Goal: Navigation & Orientation: Find specific page/section

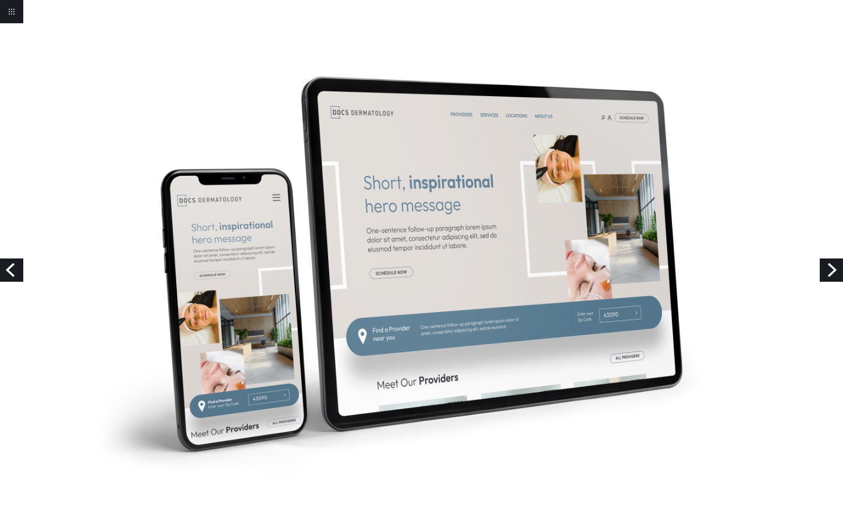
click at [16, 268] on link "Previous" at bounding box center [11, 269] width 23 height 23
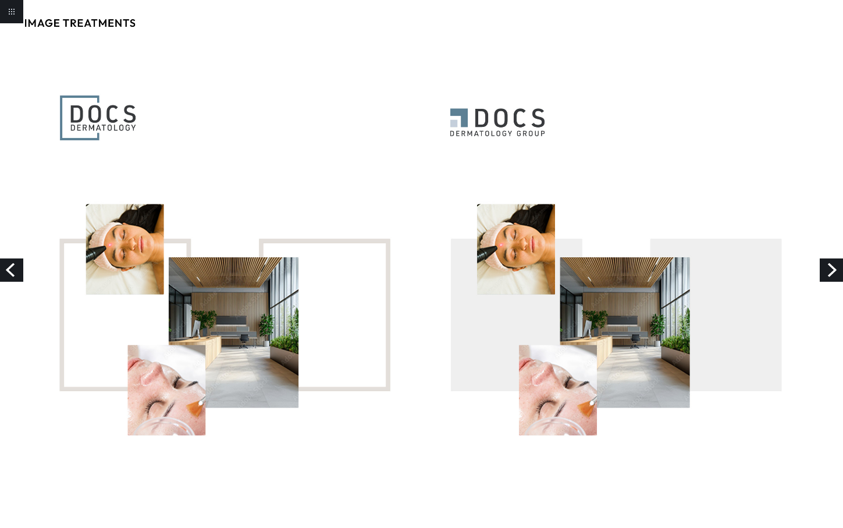
click at [833, 273] on link "Next" at bounding box center [830, 269] width 23 height 23
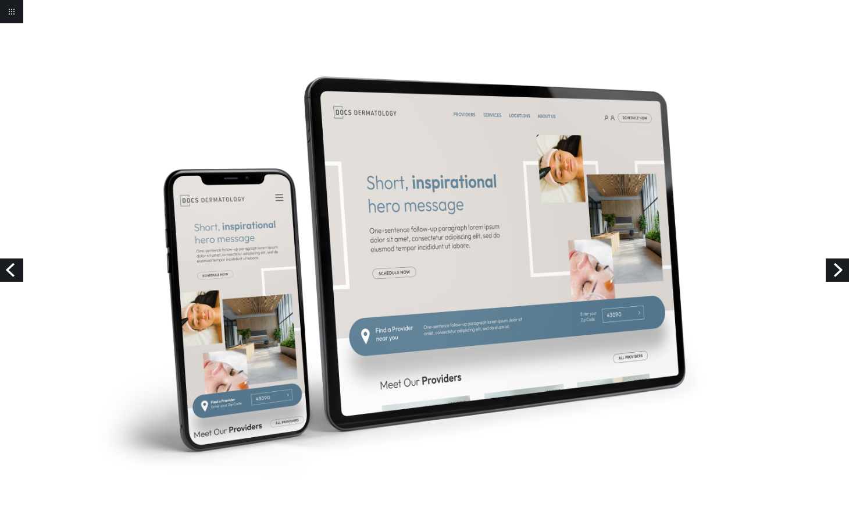
click at [13, 267] on link "Previous" at bounding box center [11, 269] width 23 height 23
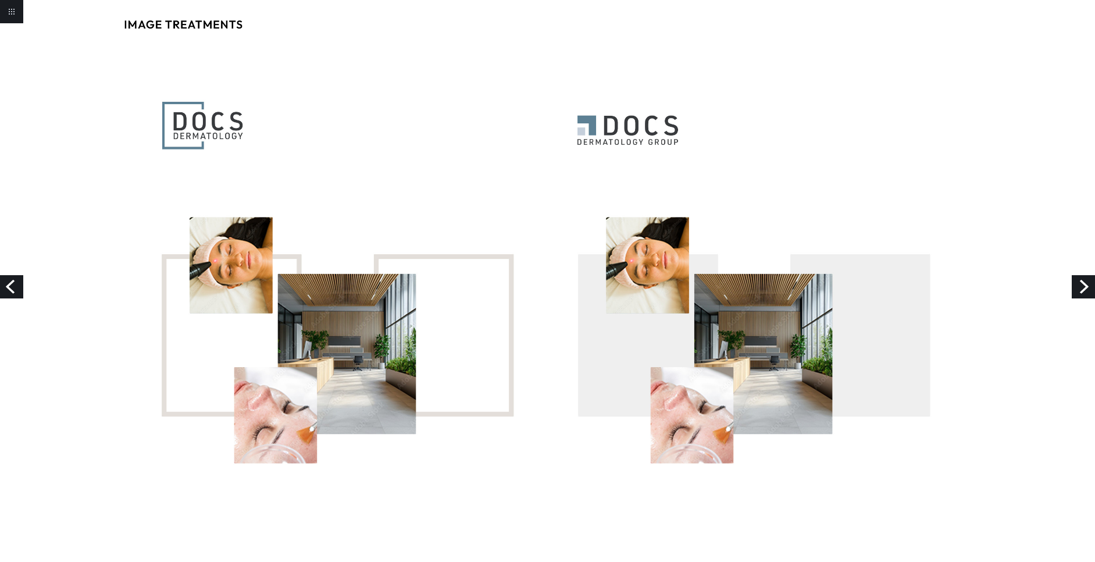
click at [9, 286] on link "Previous" at bounding box center [11, 286] width 23 height 23
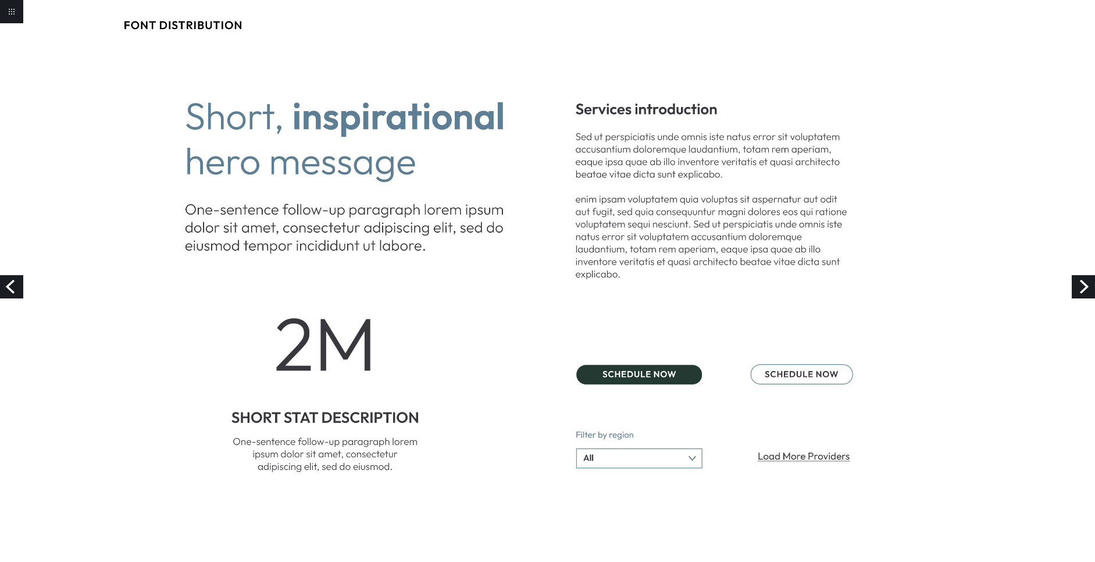
click at [1086, 291] on link "Next" at bounding box center [1083, 286] width 23 height 23
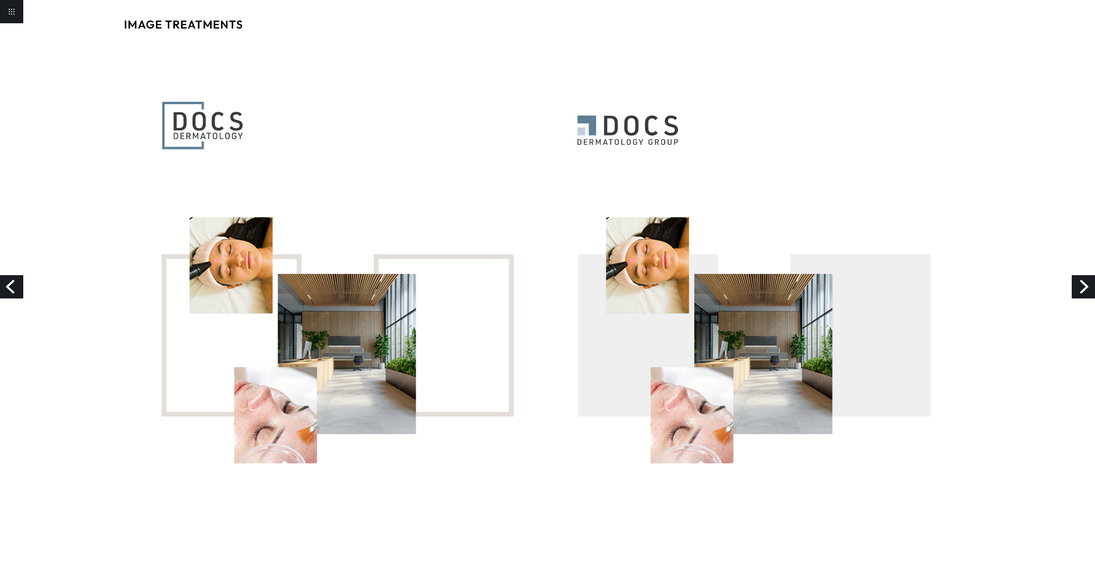
drag, startPoint x: 981, startPoint y: 236, endPoint x: 1077, endPoint y: 286, distance: 108.5
click at [1077, 286] on link "Next" at bounding box center [1083, 286] width 23 height 23
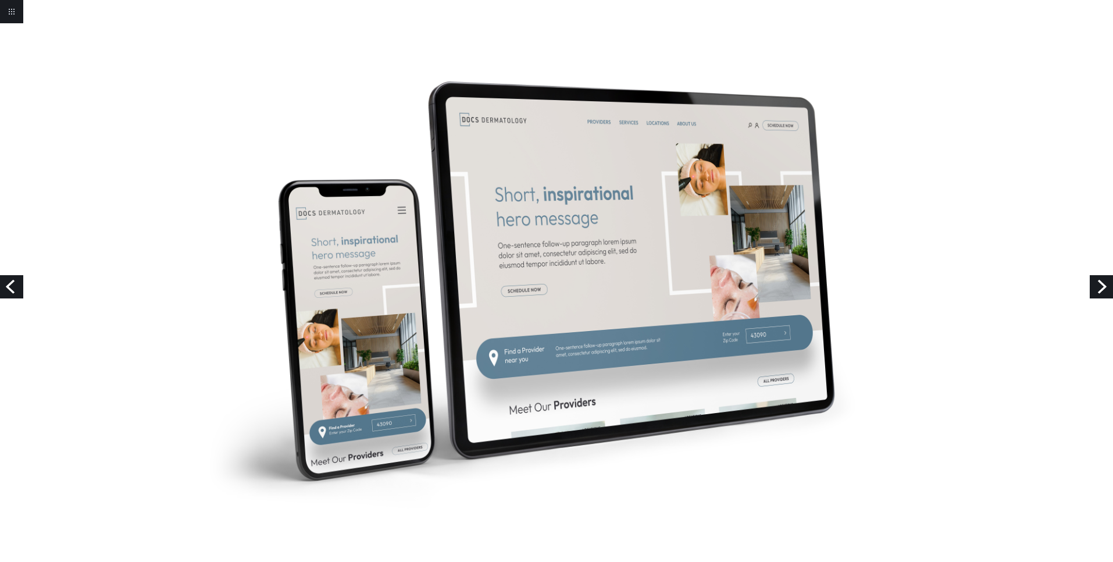
click at [1095, 287] on link "Next" at bounding box center [1101, 286] width 23 height 23
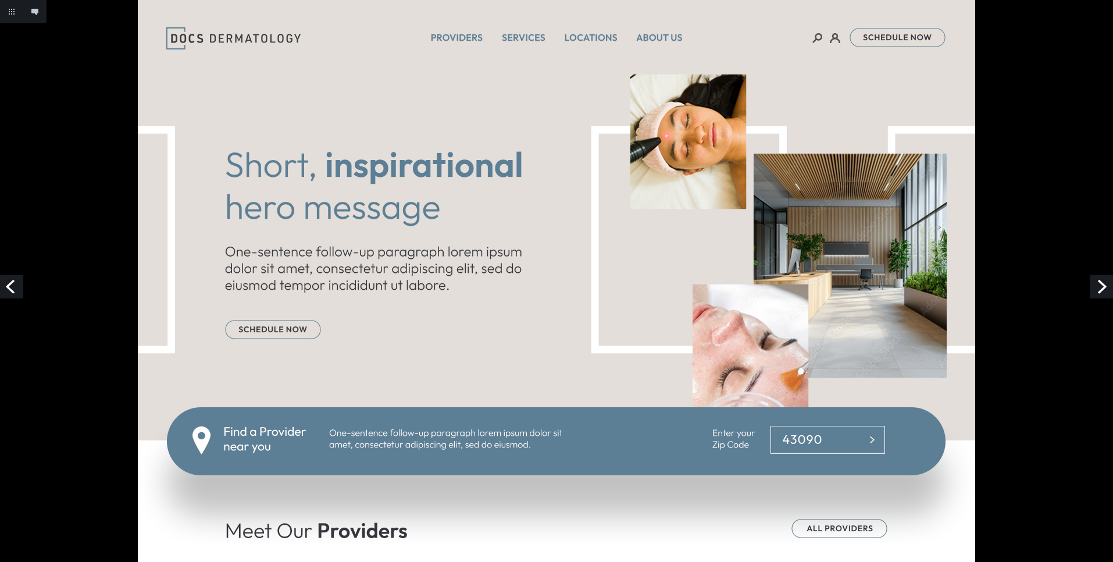
click at [1099, 288] on link "Next" at bounding box center [1101, 286] width 23 height 23
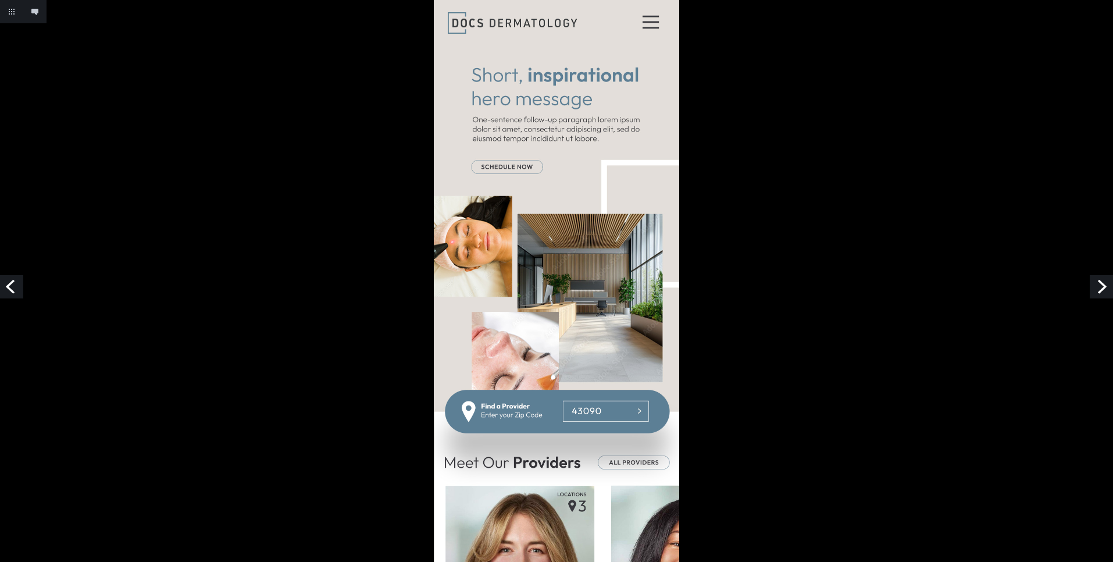
click at [1099, 279] on link "Next" at bounding box center [1101, 286] width 23 height 23
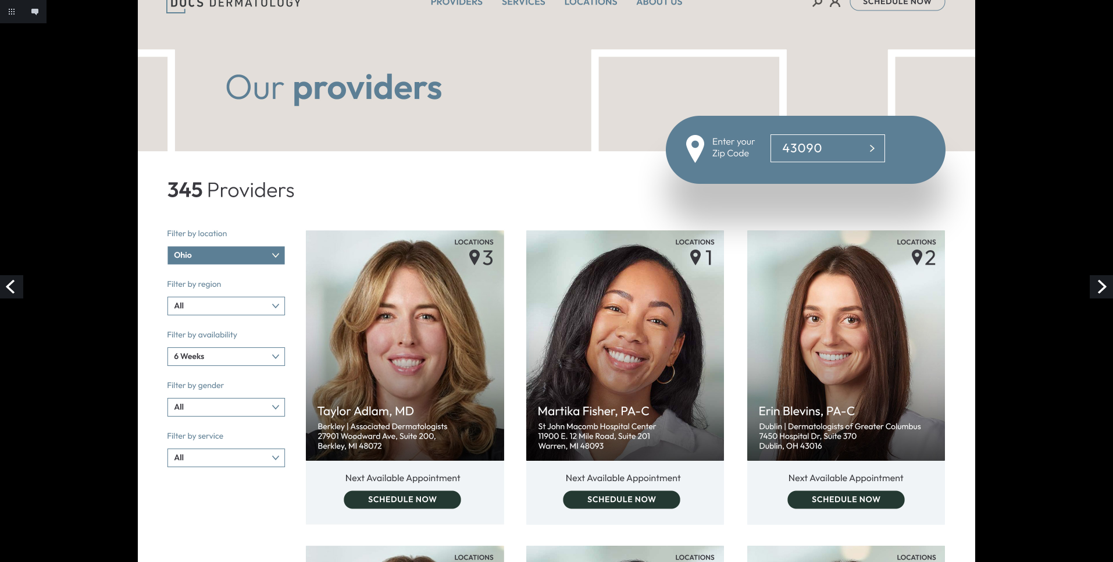
scroll to position [35, 0]
click at [1104, 281] on link "Next" at bounding box center [1101, 286] width 23 height 23
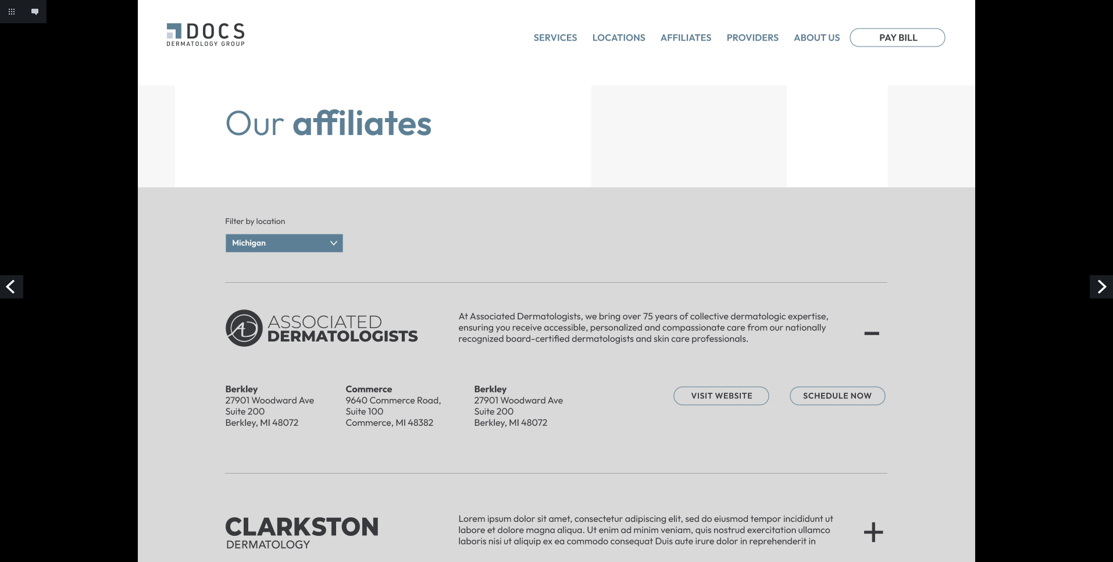
click at [15, 282] on link "Previous" at bounding box center [11, 286] width 23 height 23
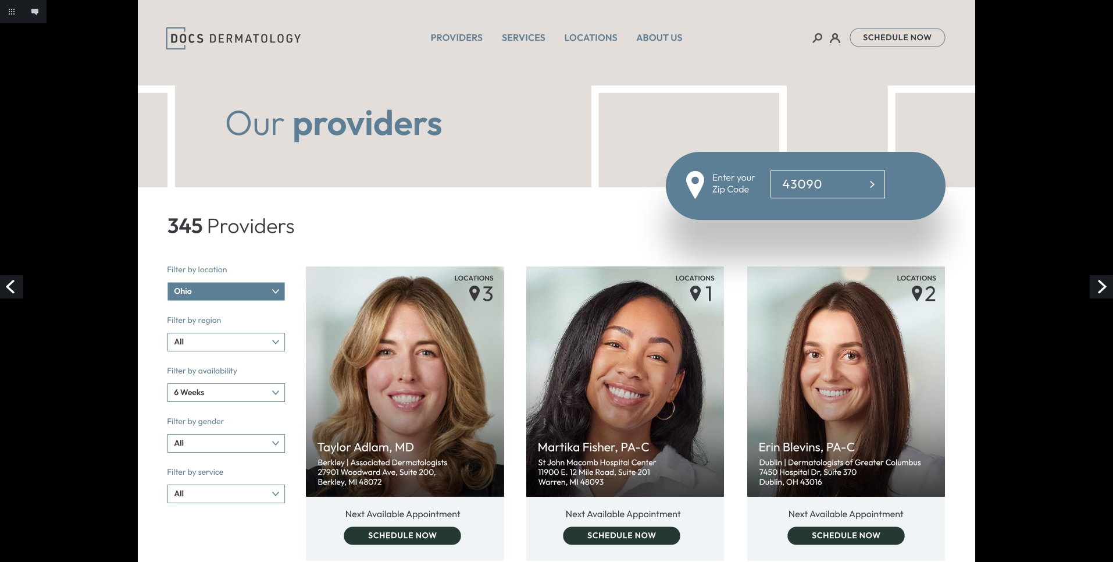
click at [1102, 288] on link "Next" at bounding box center [1101, 286] width 23 height 23
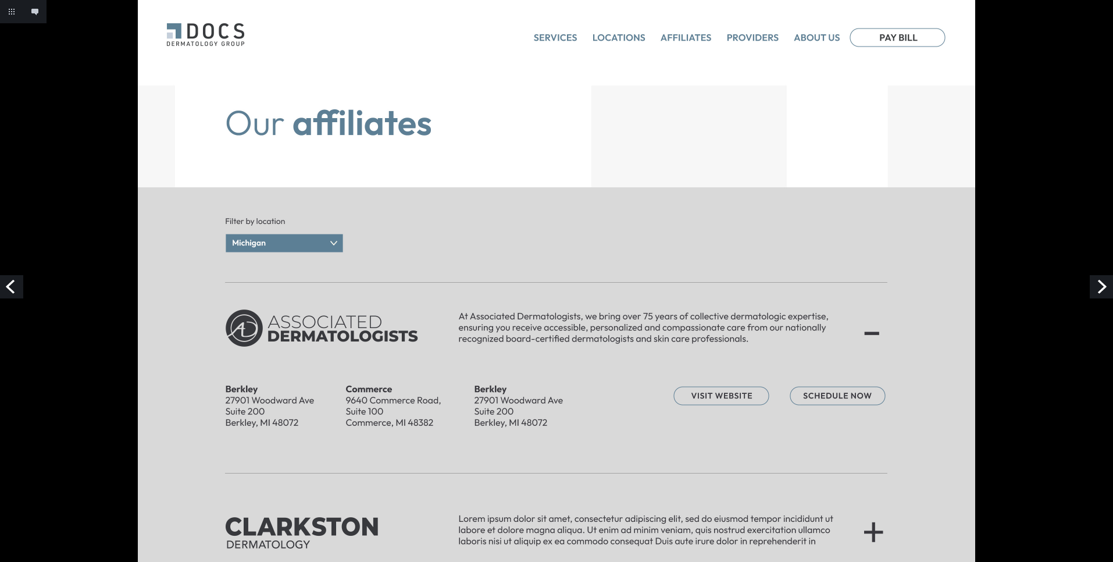
click at [1107, 287] on link "Next" at bounding box center [1101, 286] width 23 height 23
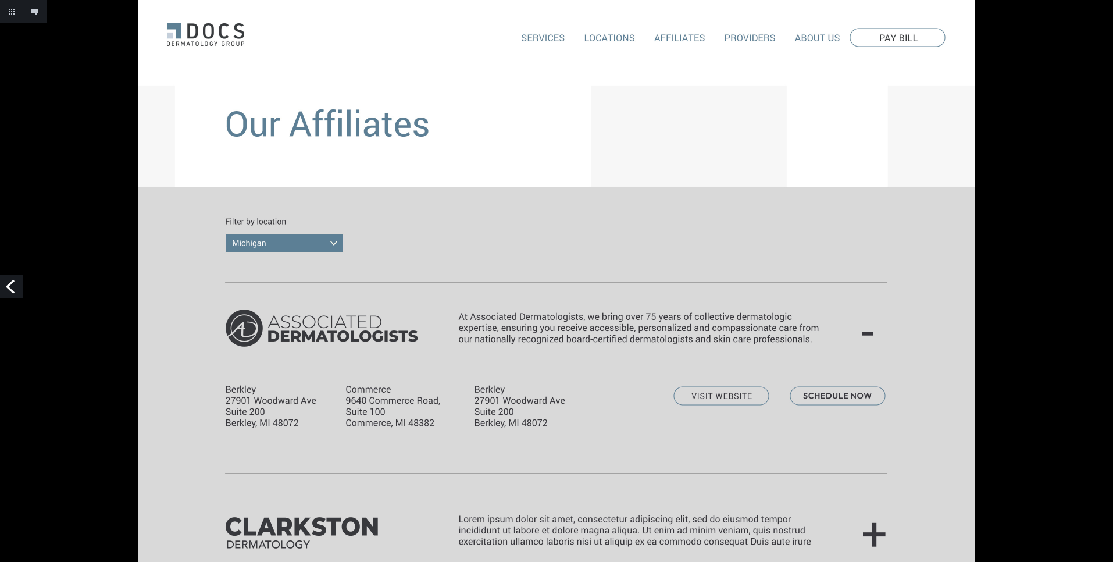
click at [15, 285] on link "Previous" at bounding box center [11, 286] width 23 height 23
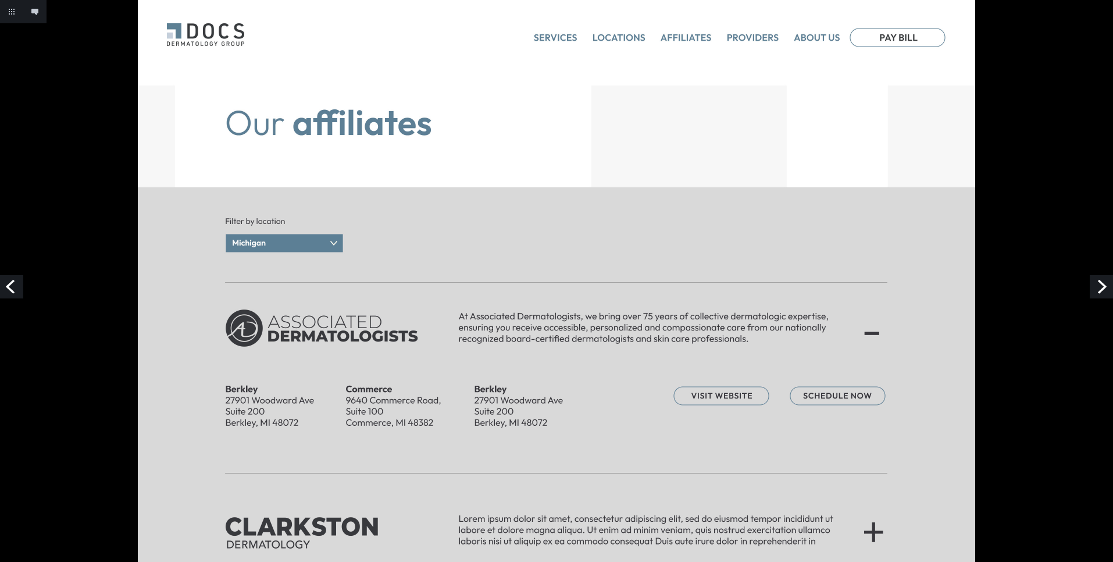
click at [16, 286] on link "Previous" at bounding box center [11, 286] width 23 height 23
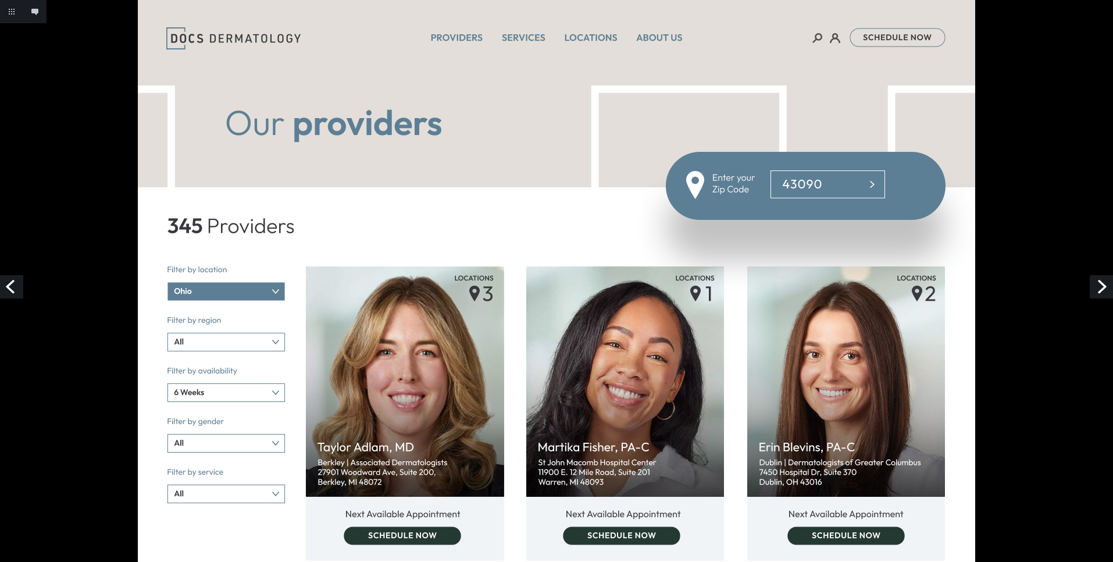
click at [15, 286] on link "Previous" at bounding box center [11, 286] width 23 height 23
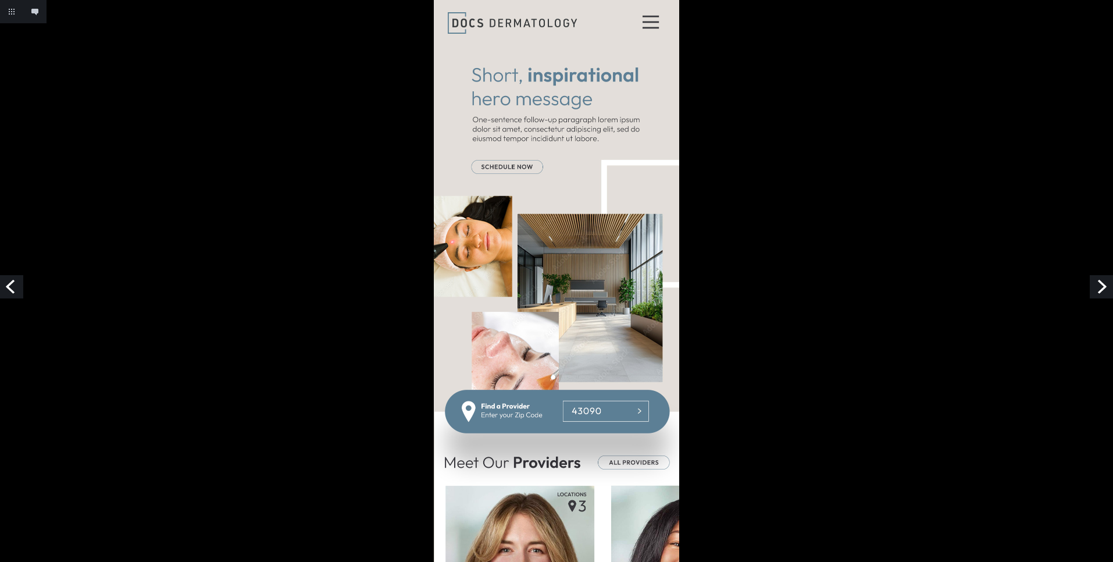
click at [15, 285] on link "Previous" at bounding box center [11, 286] width 23 height 23
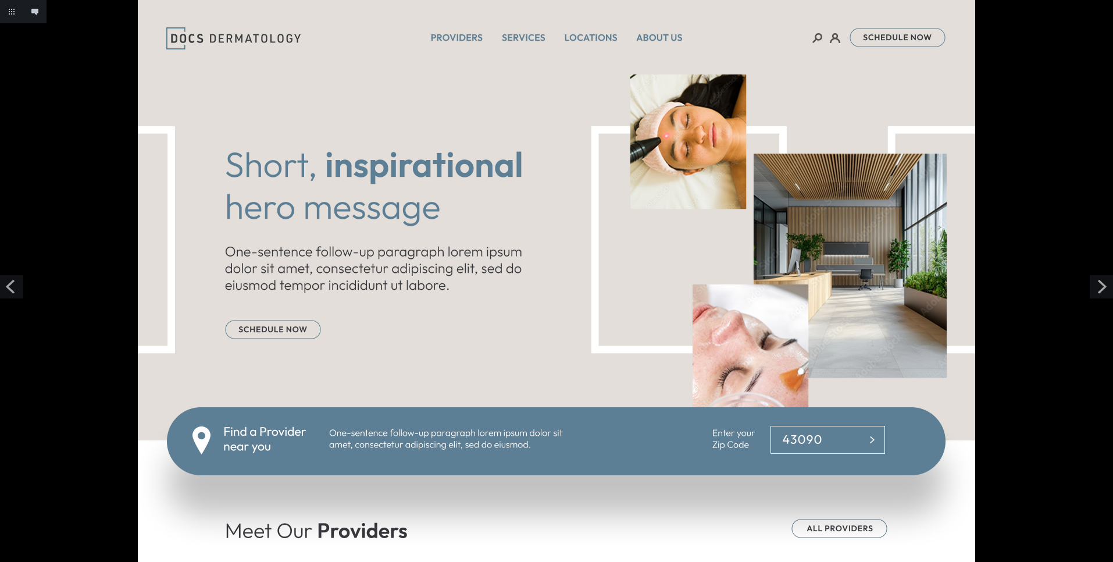
click at [15, 285] on link "Previous" at bounding box center [11, 286] width 23 height 23
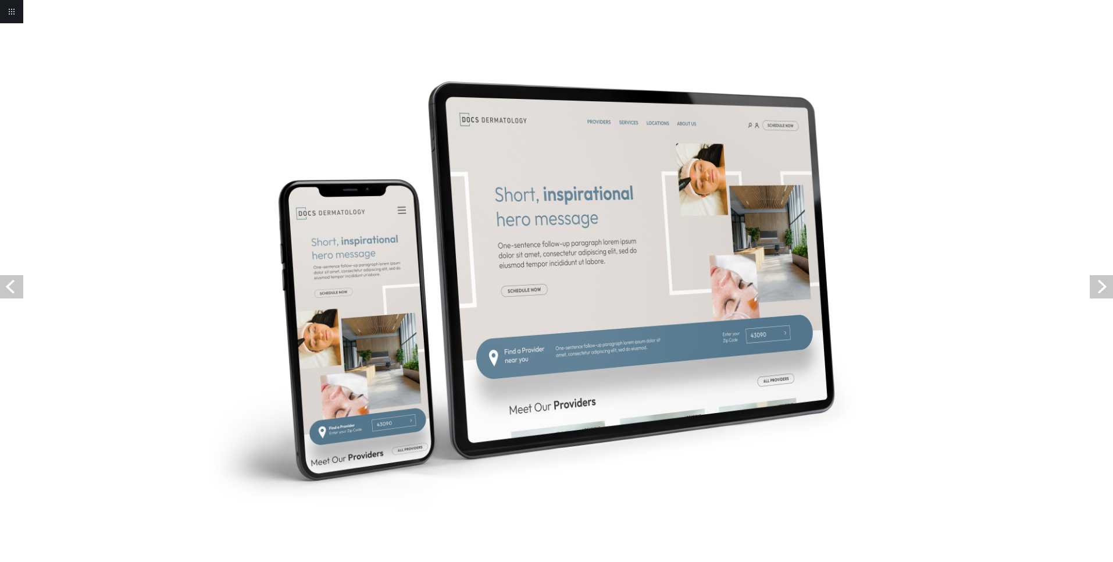
click at [15, 285] on link "Previous" at bounding box center [11, 286] width 23 height 23
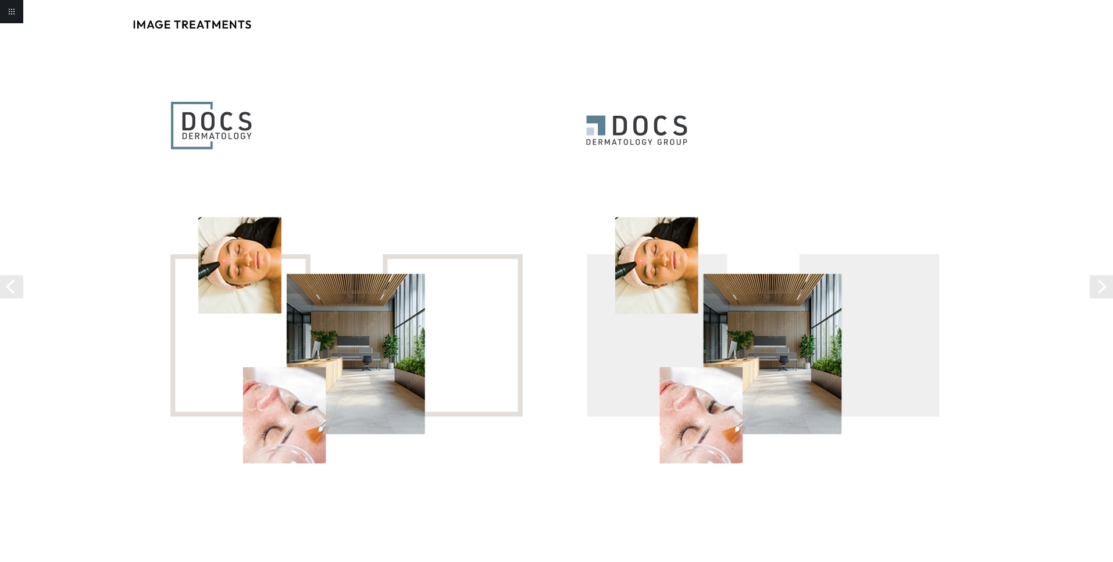
click at [15, 285] on link "Previous" at bounding box center [11, 286] width 23 height 23
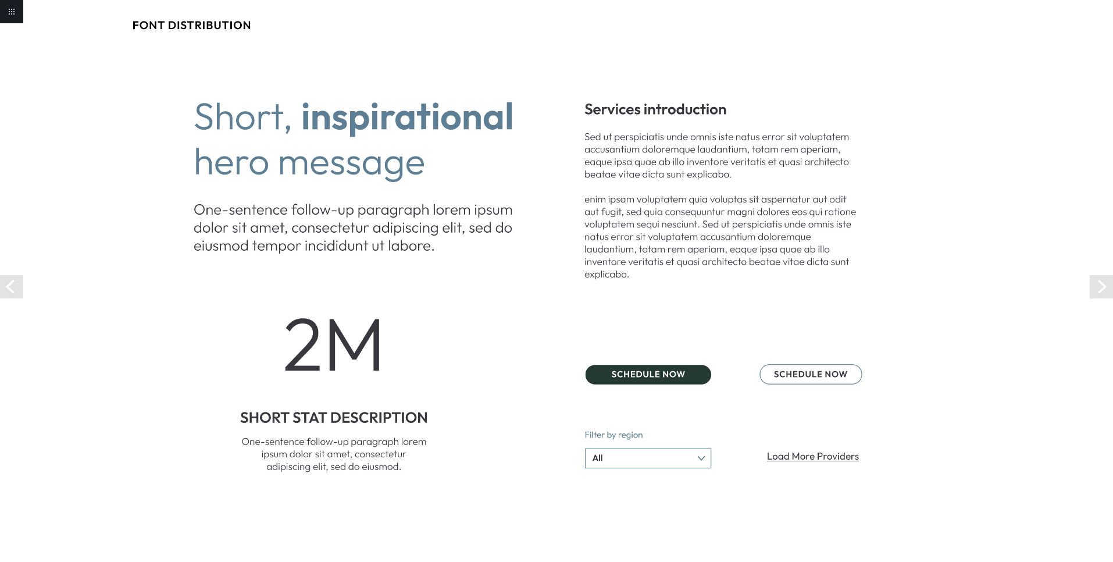
click at [15, 285] on link "Previous" at bounding box center [11, 286] width 23 height 23
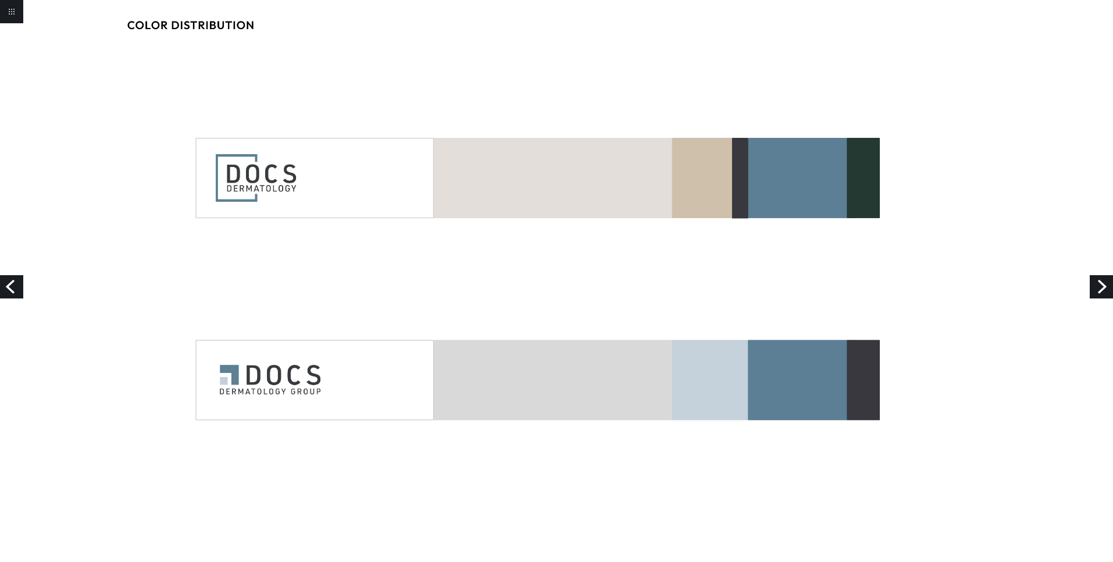
click at [17, 283] on link "Previous" at bounding box center [11, 286] width 23 height 23
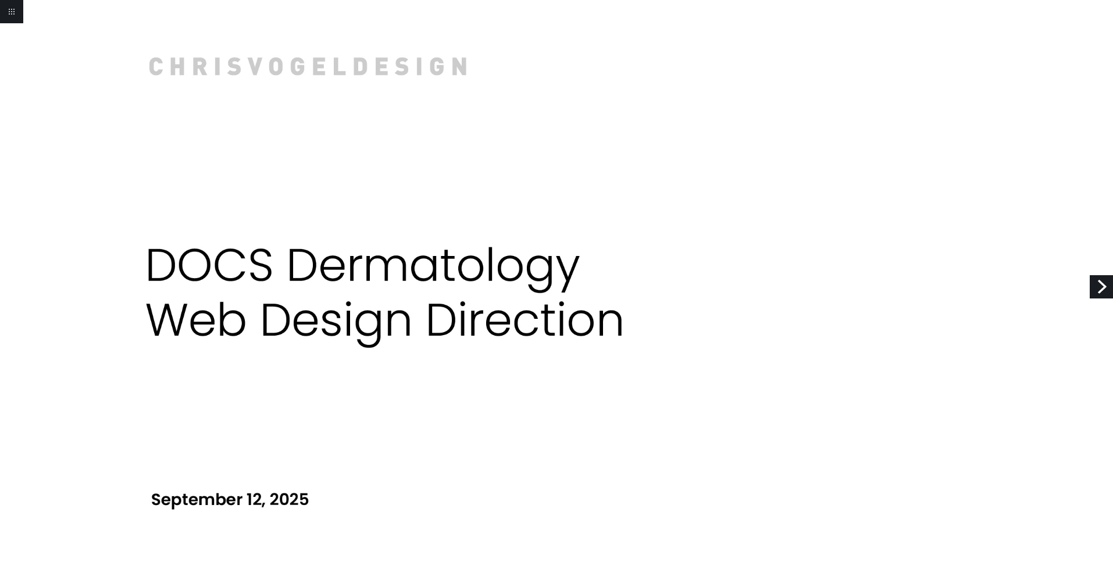
click at [1100, 290] on link "Next" at bounding box center [1101, 286] width 23 height 23
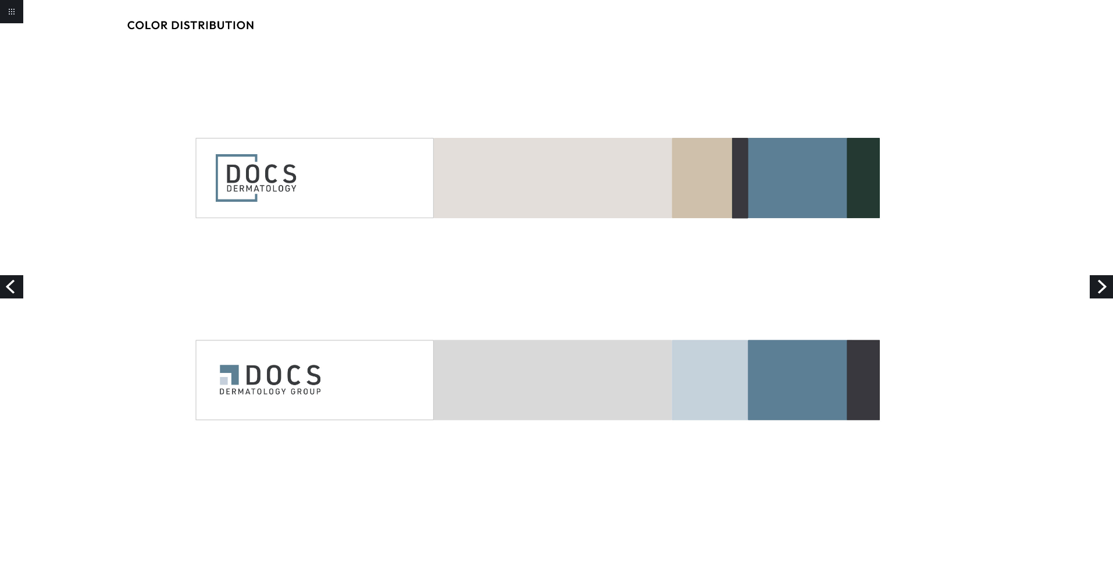
click at [1103, 288] on link "Next" at bounding box center [1101, 286] width 23 height 23
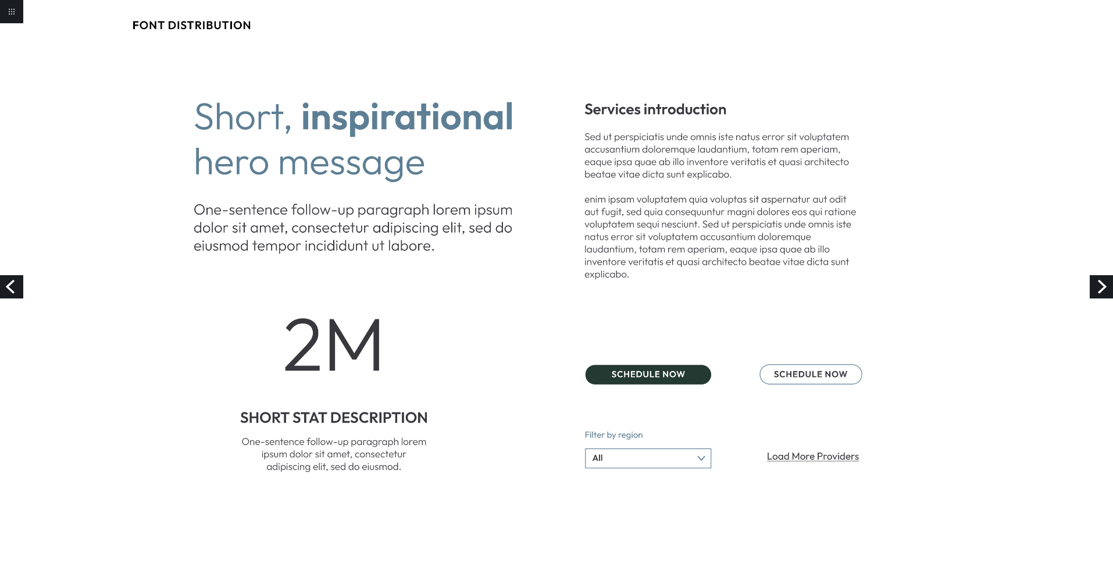
click at [1103, 288] on link "Next" at bounding box center [1101, 286] width 23 height 23
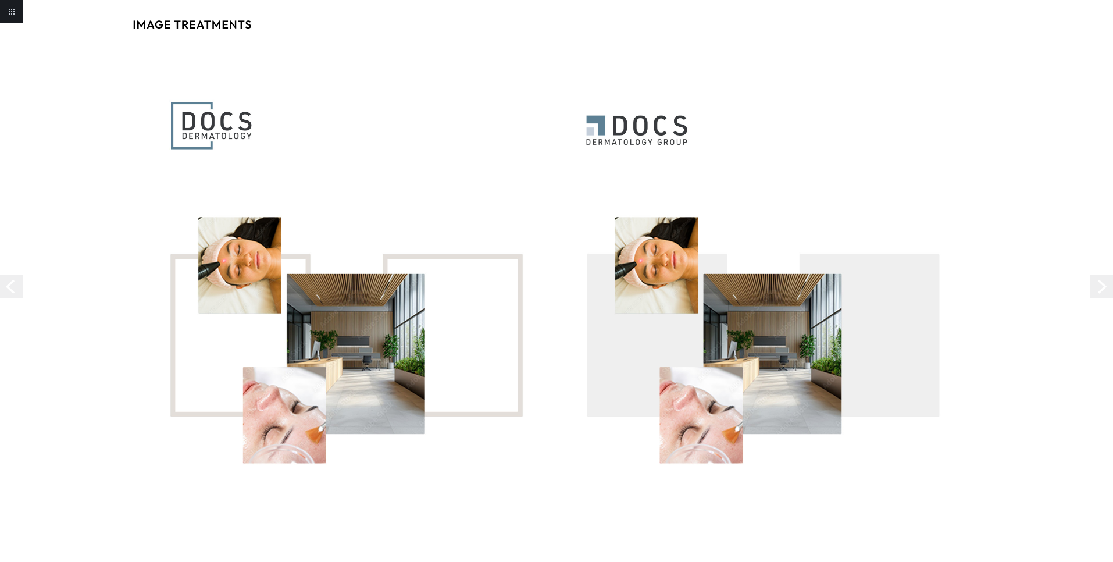
click at [1103, 288] on link "Next" at bounding box center [1101, 286] width 23 height 23
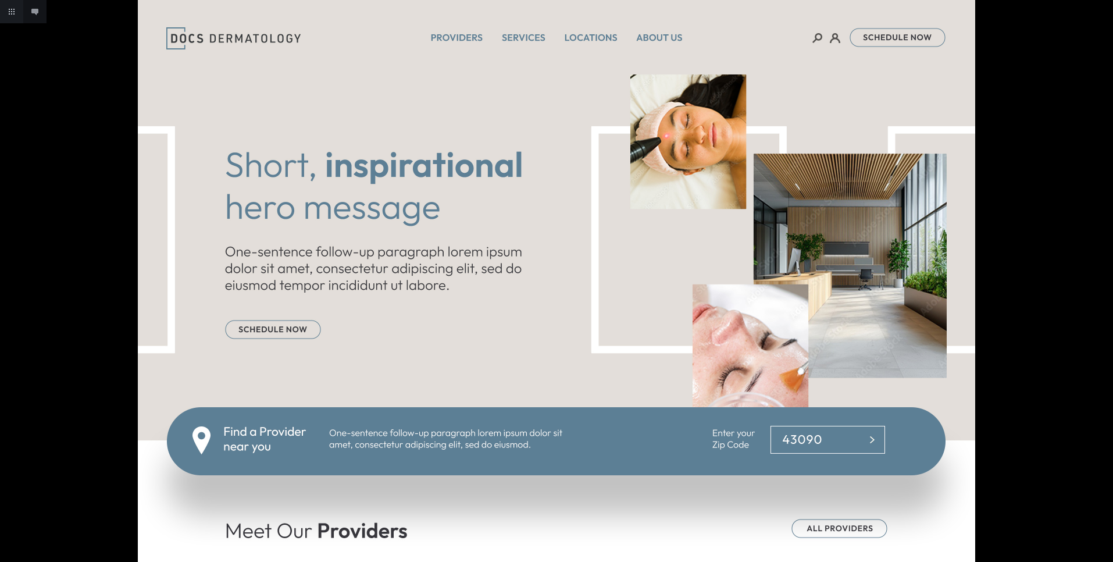
click at [1113, 0] on body "Add annotation Cancel Return to project Add annotation" at bounding box center [1113, 0] width 0 height 0
click at [1102, 286] on link "Next" at bounding box center [1101, 286] width 23 height 23
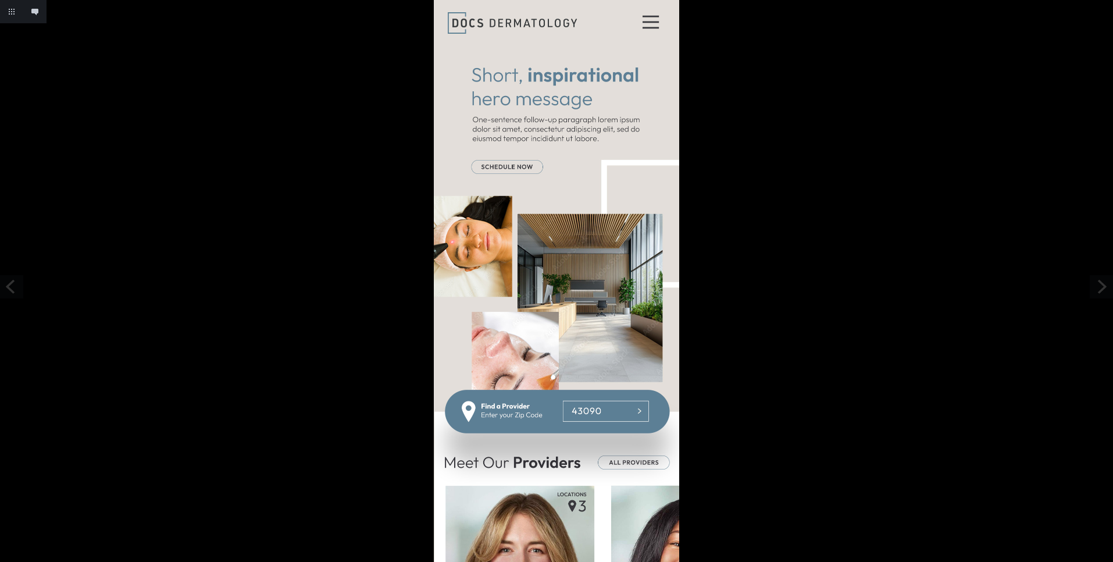
click at [1102, 286] on link "Next" at bounding box center [1101, 286] width 23 height 23
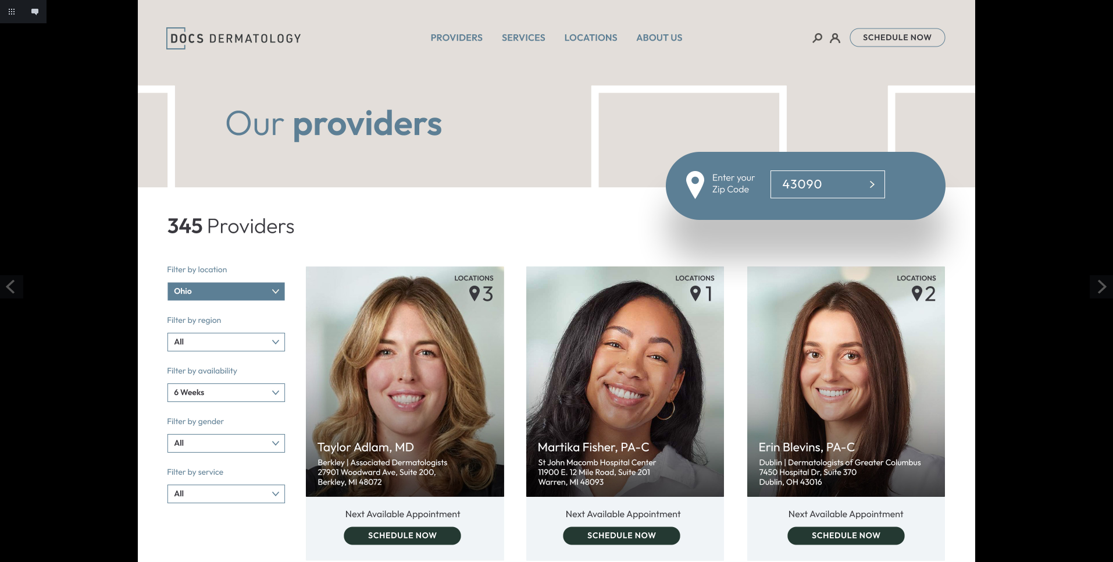
click at [1101, 287] on link "Next" at bounding box center [1101, 286] width 23 height 23
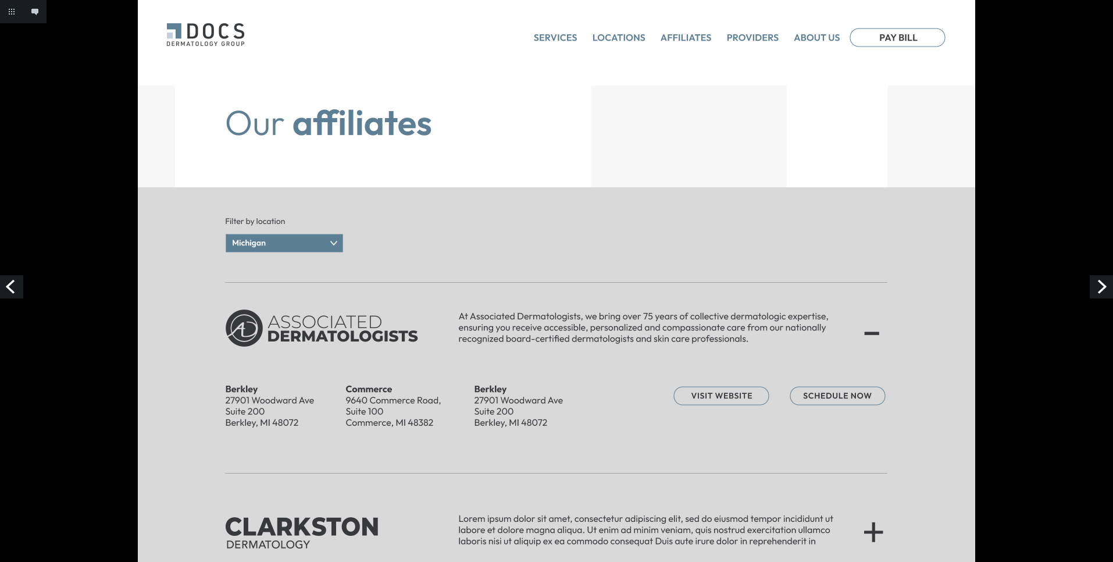
click at [13, 288] on link "Previous" at bounding box center [11, 286] width 23 height 23
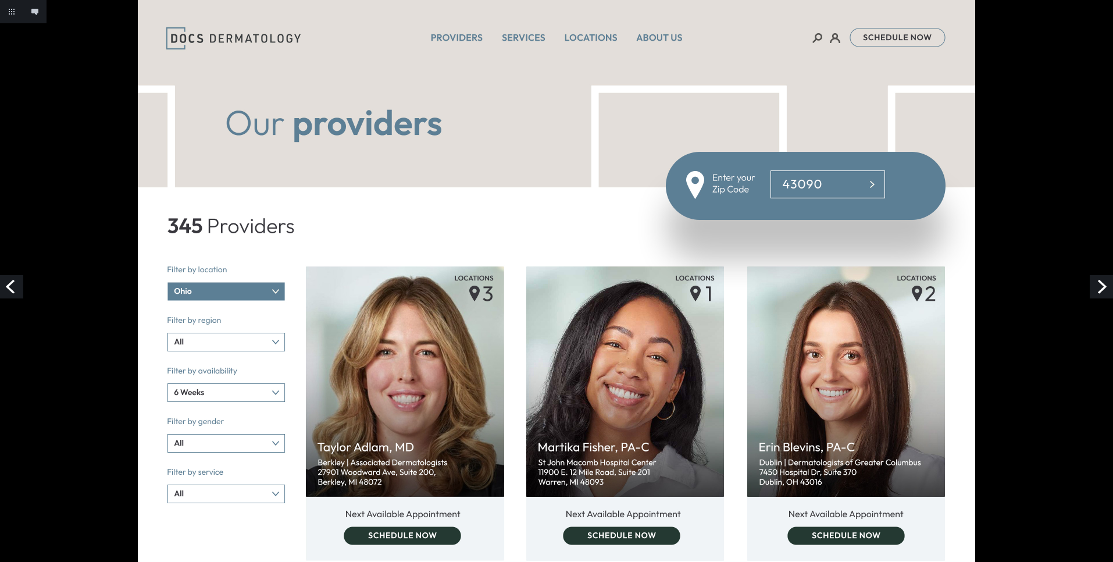
click at [1102, 281] on link "Next" at bounding box center [1101, 286] width 23 height 23
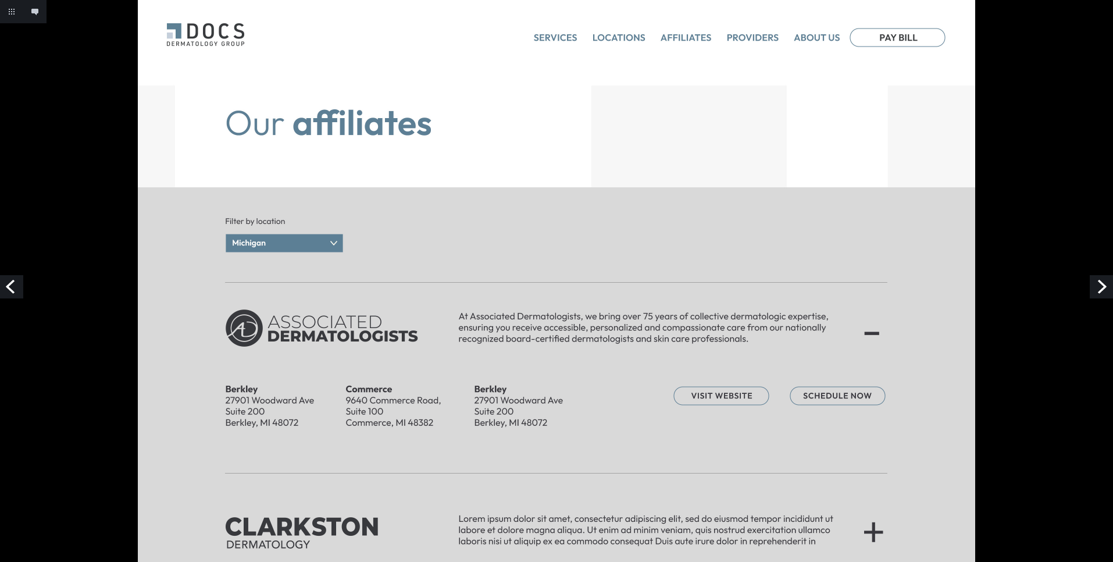
click at [1102, 283] on link "Next" at bounding box center [1101, 286] width 23 height 23
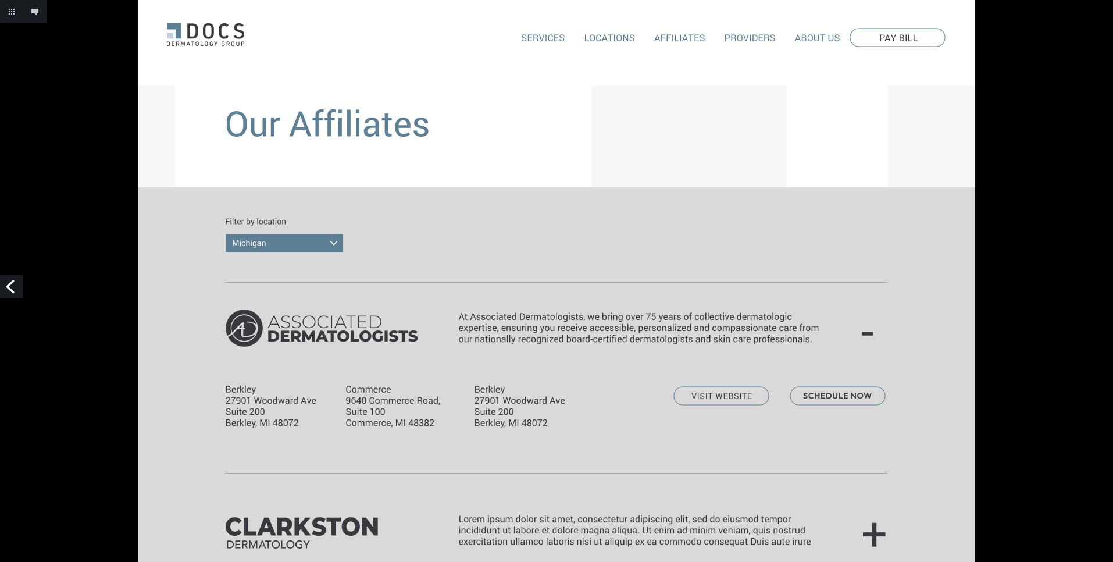
click at [7, 288] on link "Previous" at bounding box center [11, 286] width 23 height 23
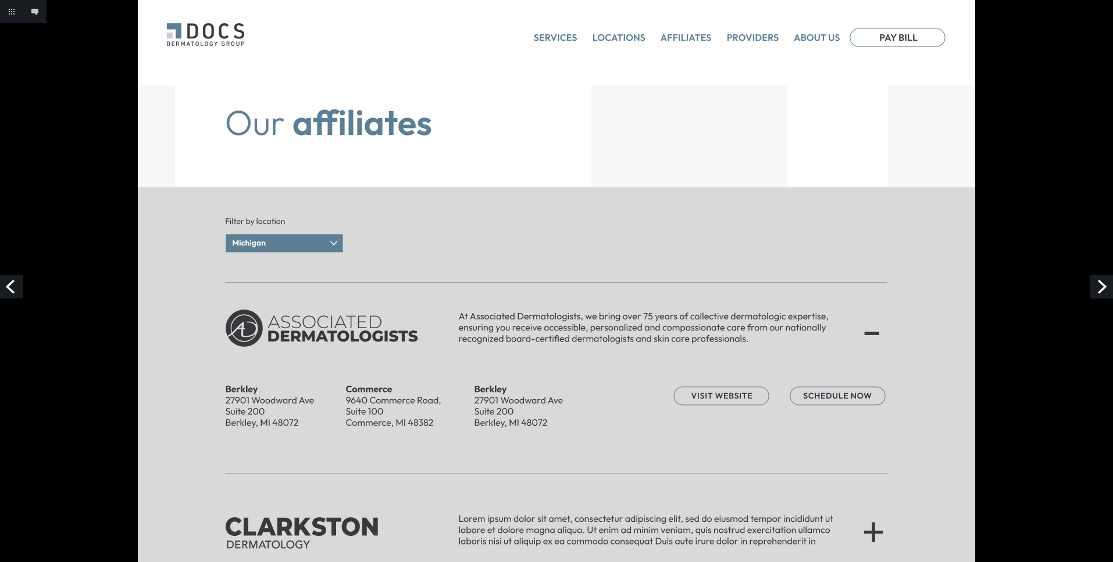
click at [1102, 279] on link "Next" at bounding box center [1101, 286] width 23 height 23
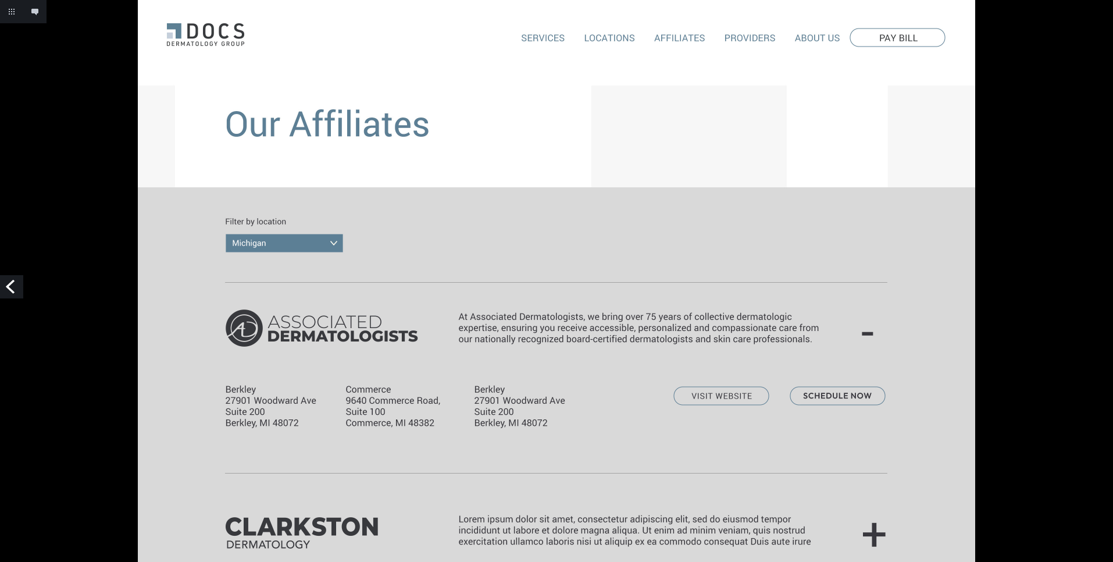
click at [13, 283] on link "Previous" at bounding box center [11, 286] width 23 height 23
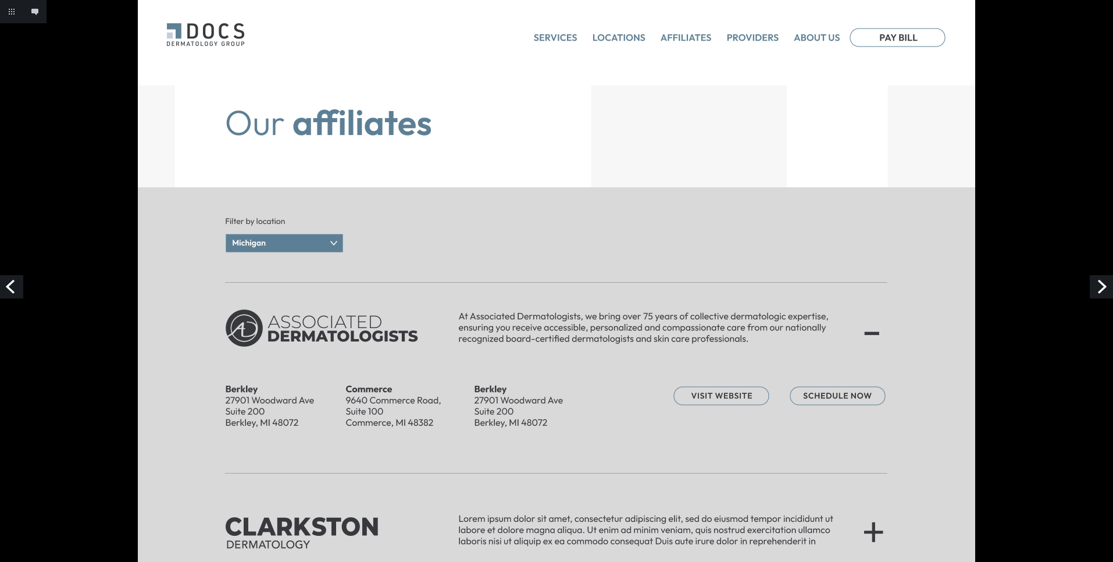
click at [1104, 284] on link "Next" at bounding box center [1101, 286] width 23 height 23
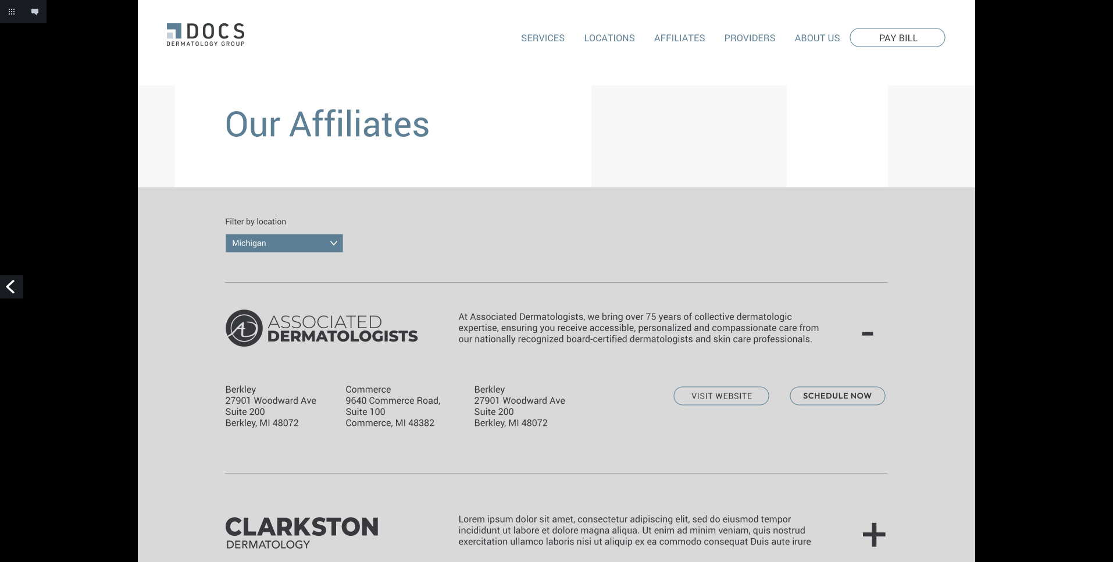
click at [8, 284] on link "Previous" at bounding box center [11, 286] width 23 height 23
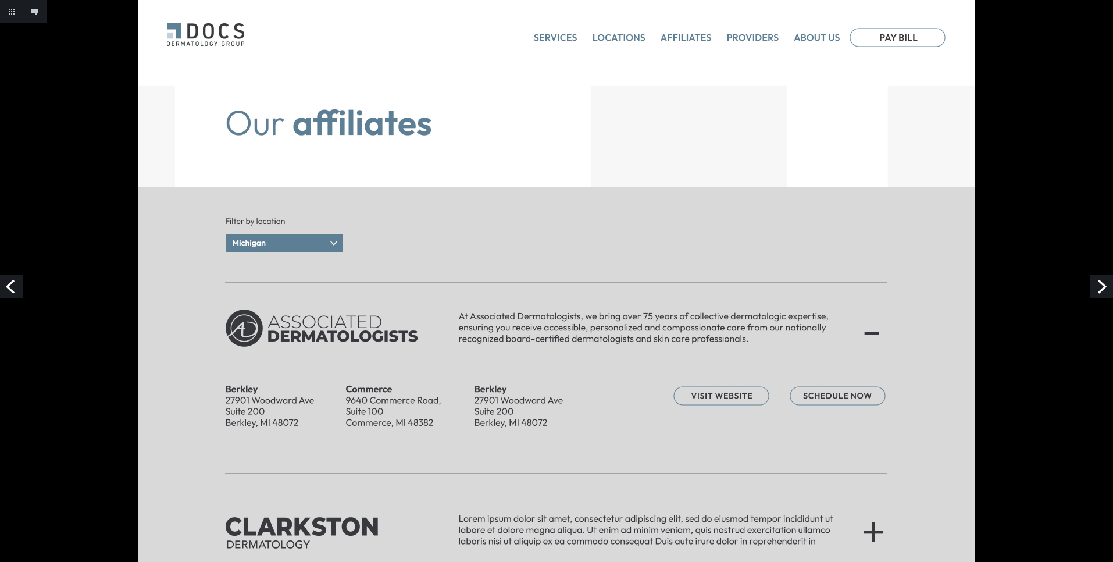
click at [1100, 289] on link "Next" at bounding box center [1101, 286] width 23 height 23
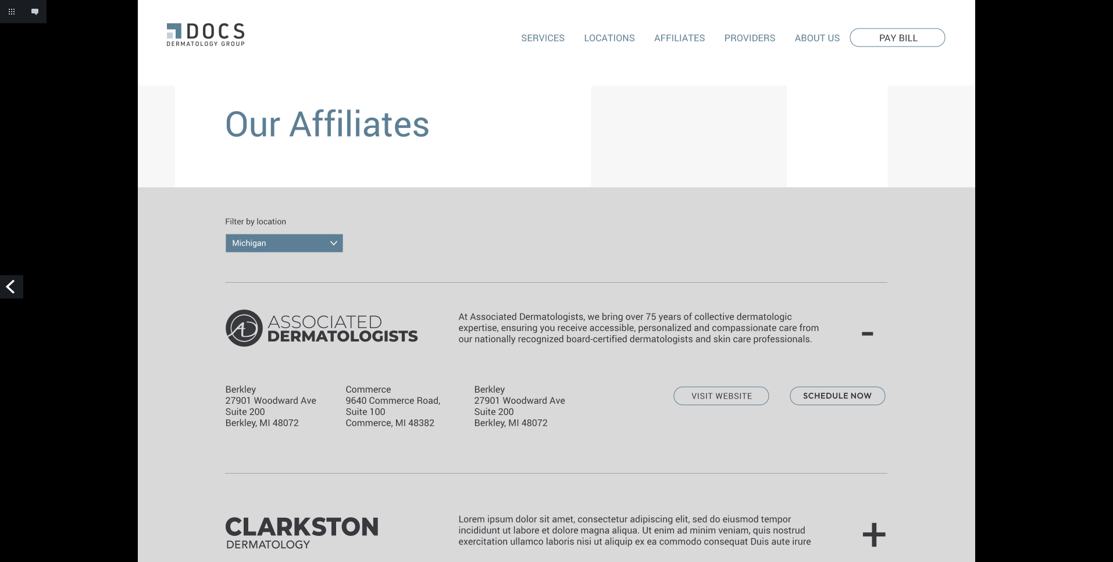
click at [10, 285] on link "Previous" at bounding box center [11, 286] width 23 height 23
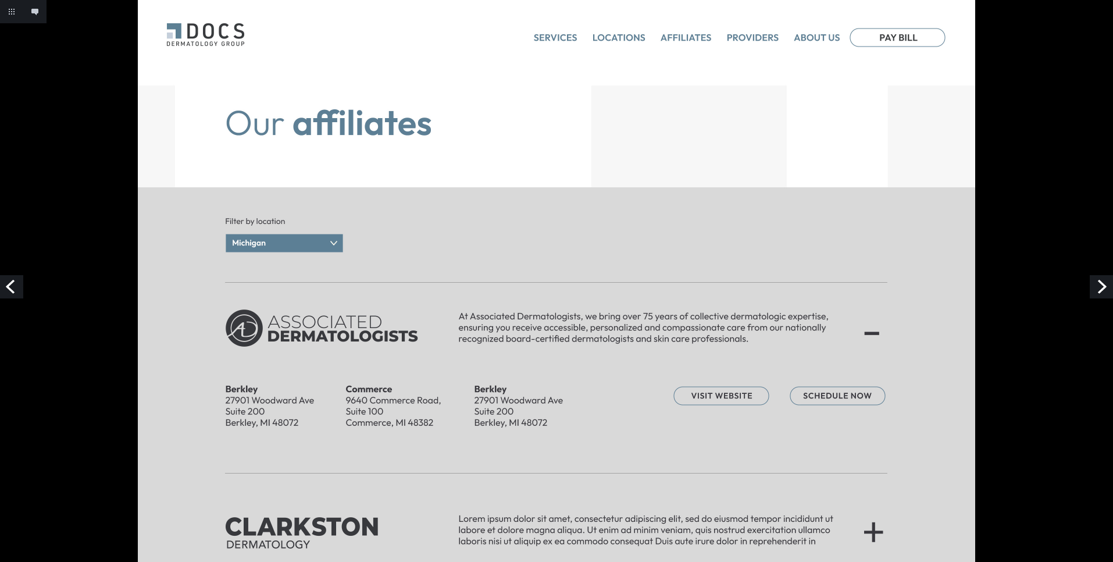
click at [1103, 288] on link "Next" at bounding box center [1101, 286] width 23 height 23
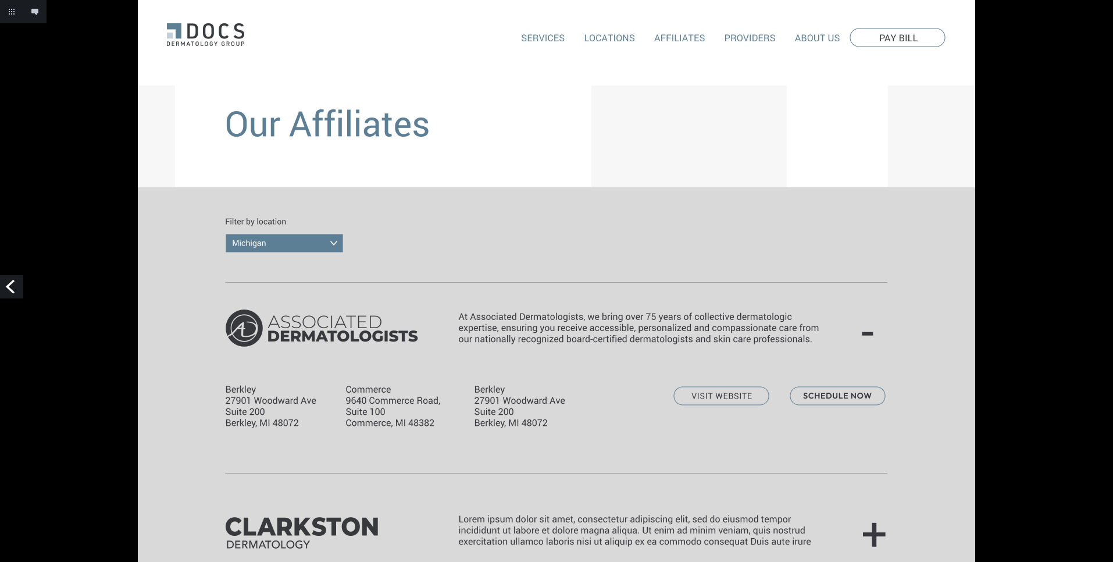
click at [8, 283] on link "Previous" at bounding box center [11, 286] width 23 height 23
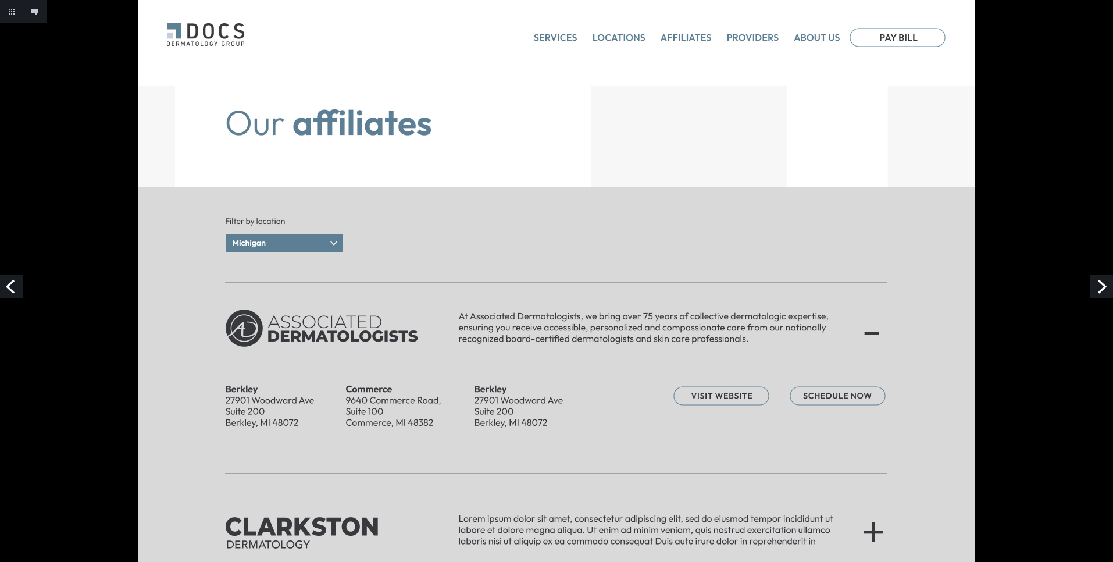
click at [1103, 286] on link "Next" at bounding box center [1101, 286] width 23 height 23
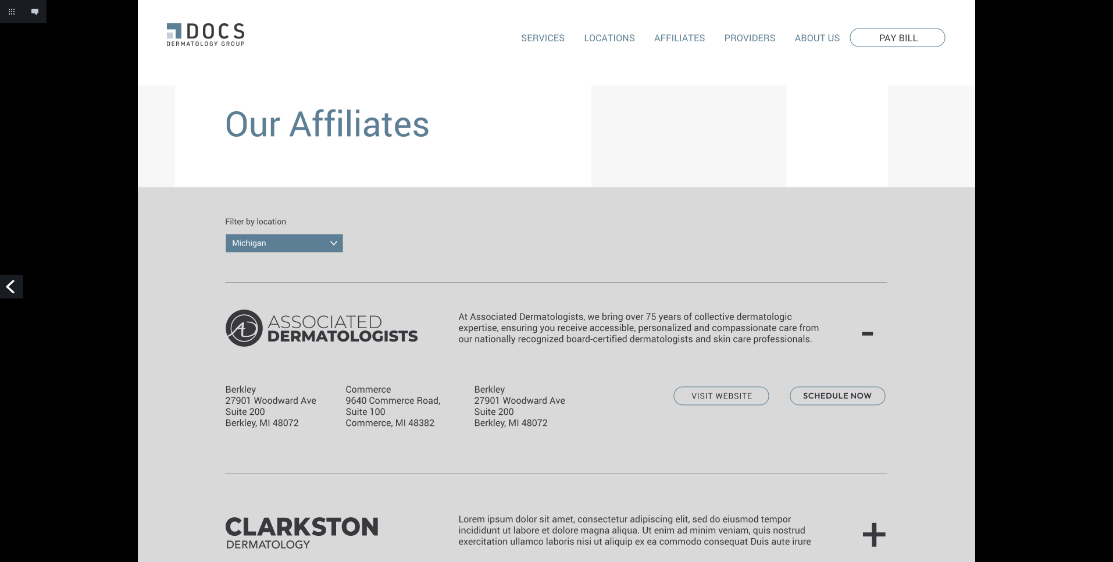
click at [17, 285] on link "Previous" at bounding box center [11, 286] width 23 height 23
click at [15, 286] on link "Previous" at bounding box center [11, 286] width 23 height 23
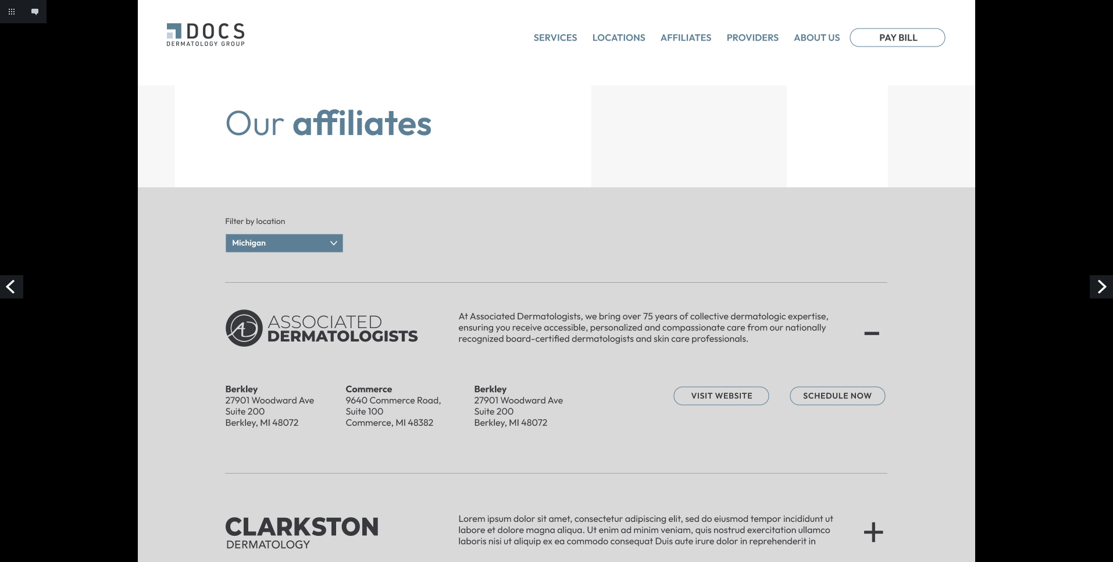
click at [1103, 286] on link "Next" at bounding box center [1101, 286] width 23 height 23
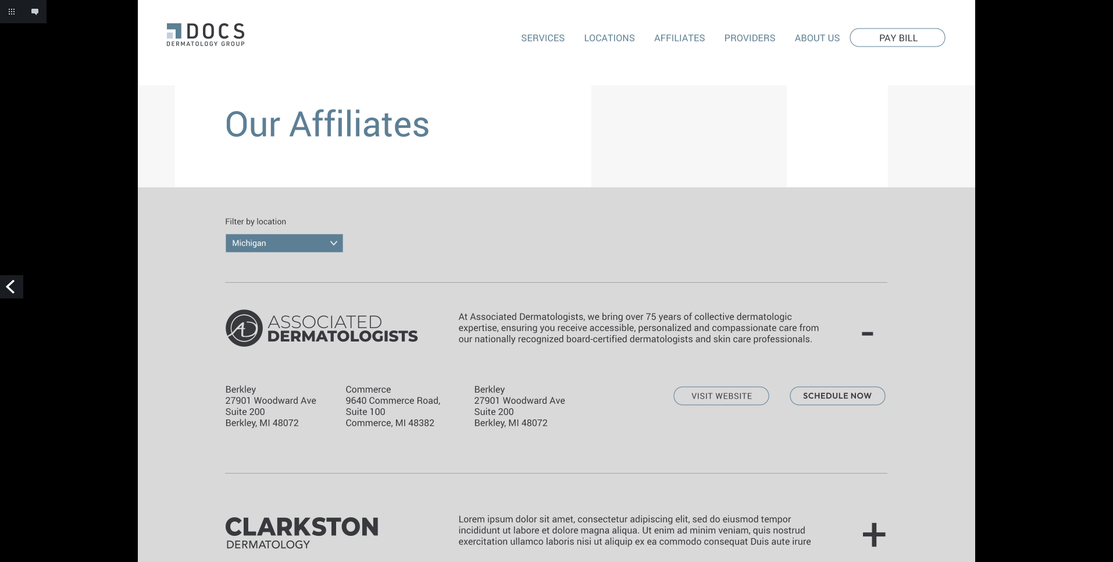
click at [16, 288] on link "Previous" at bounding box center [11, 286] width 23 height 23
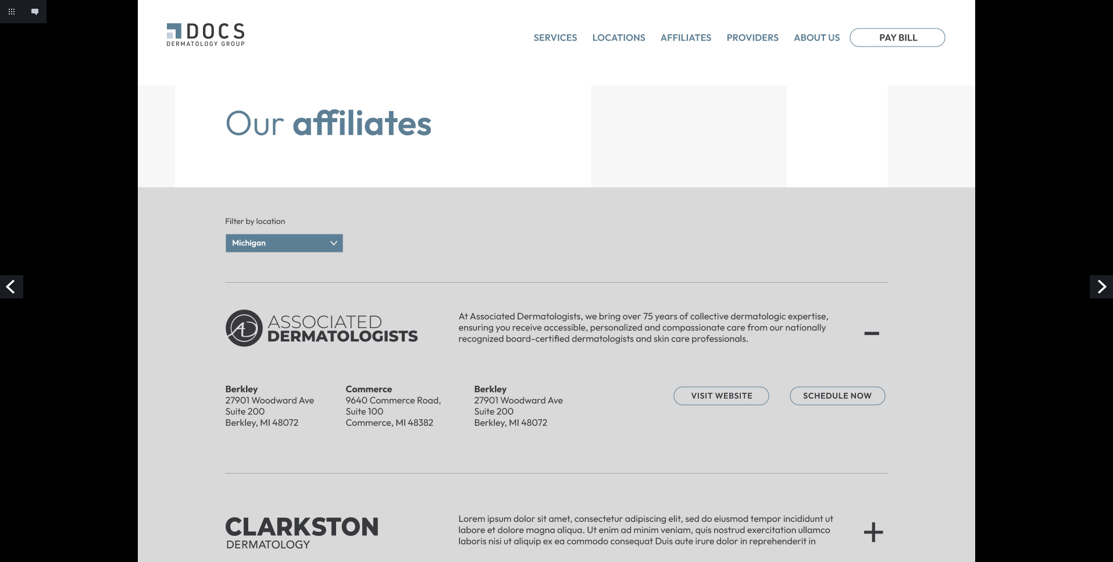
click at [8, 286] on link "Previous" at bounding box center [11, 286] width 23 height 23
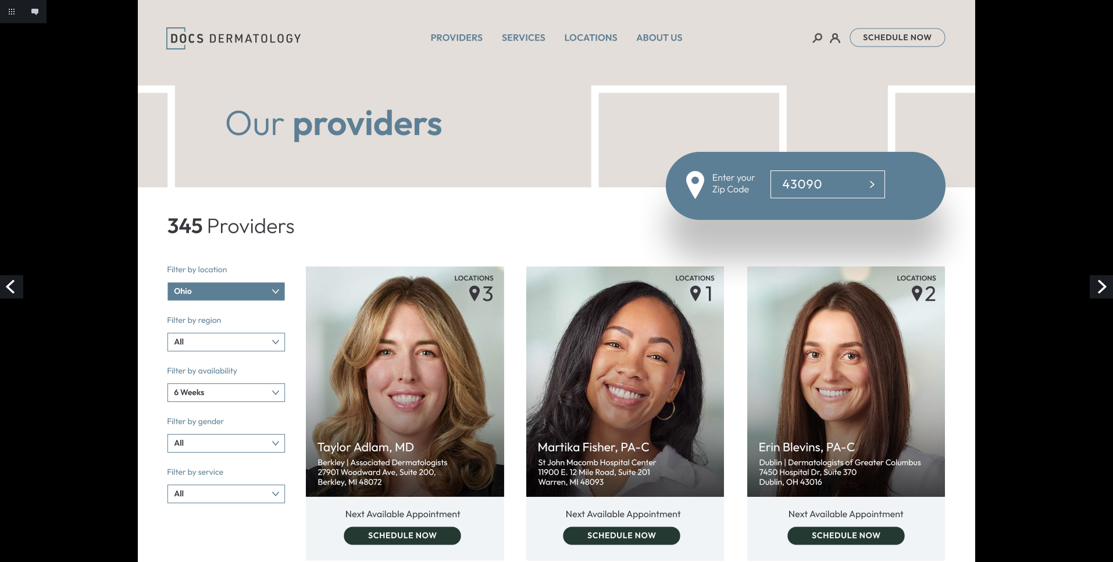
click at [10, 288] on link "Previous" at bounding box center [11, 286] width 23 height 23
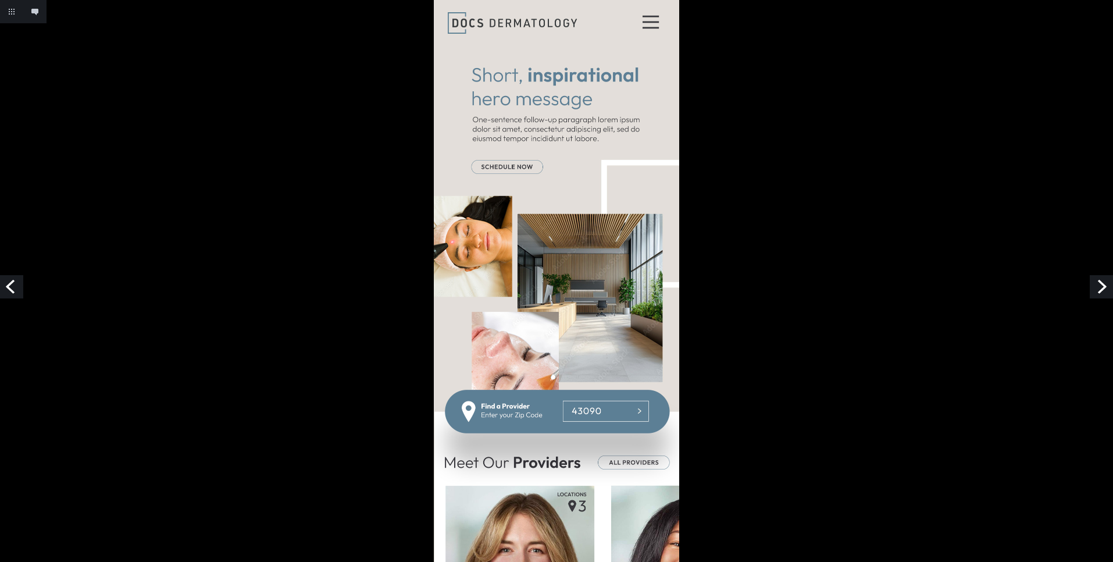
drag, startPoint x: 30, startPoint y: 286, endPoint x: 13, endPoint y: 286, distance: 16.9
click at [13, 286] on link "Previous" at bounding box center [11, 286] width 23 height 23
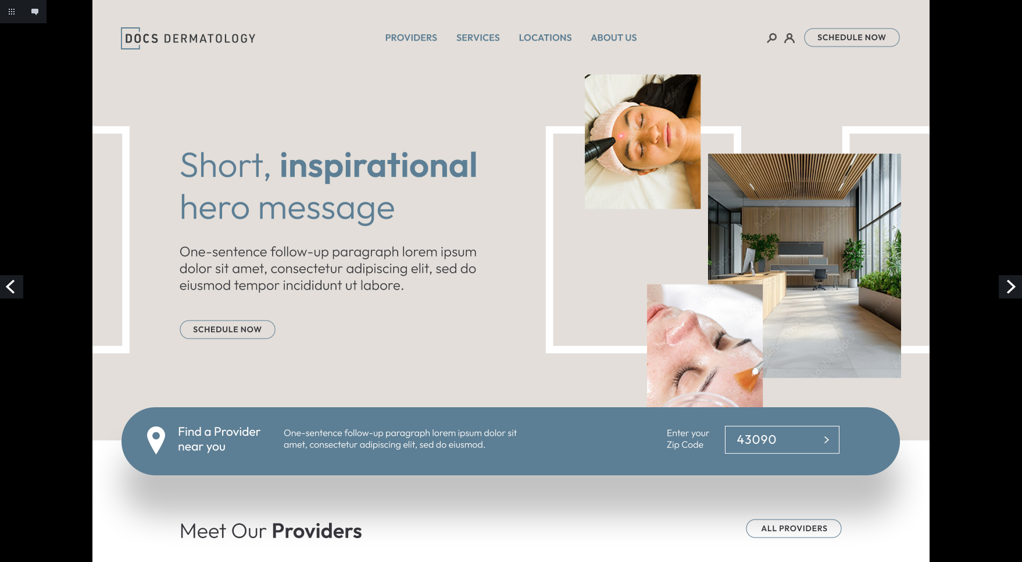
click at [10, 286] on link "Previous" at bounding box center [11, 286] width 23 height 23
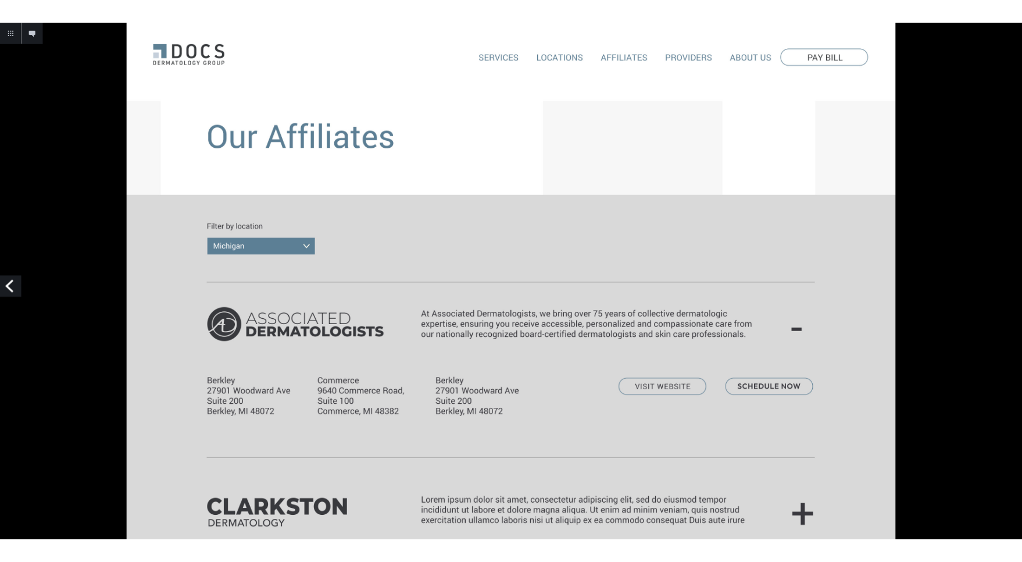
scroll to position [1, 0]
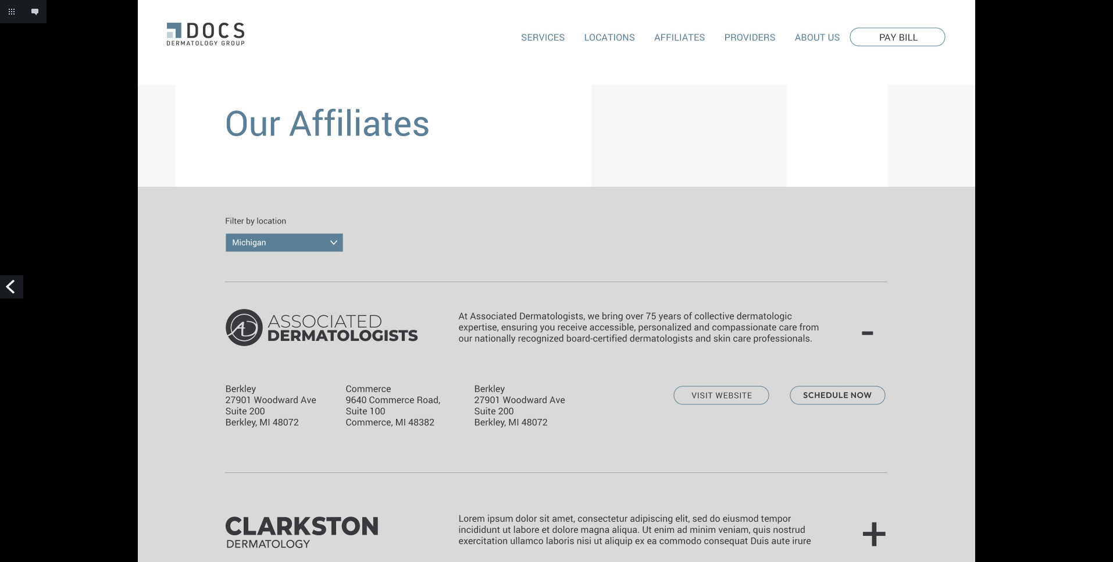
click at [13, 288] on link "Previous" at bounding box center [11, 286] width 23 height 23
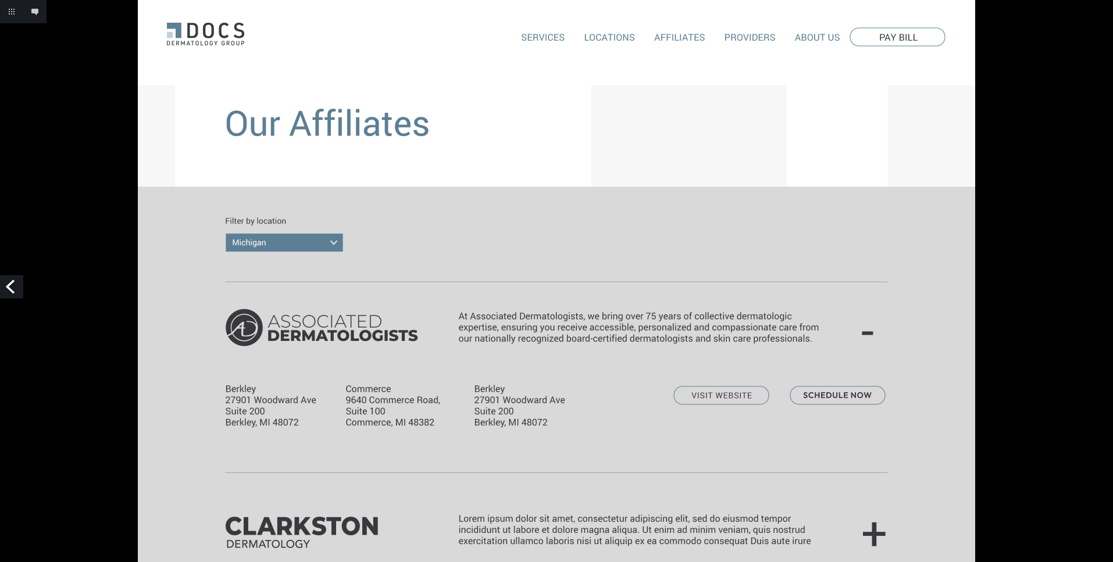
click at [13, 288] on link "Previous" at bounding box center [11, 286] width 23 height 23
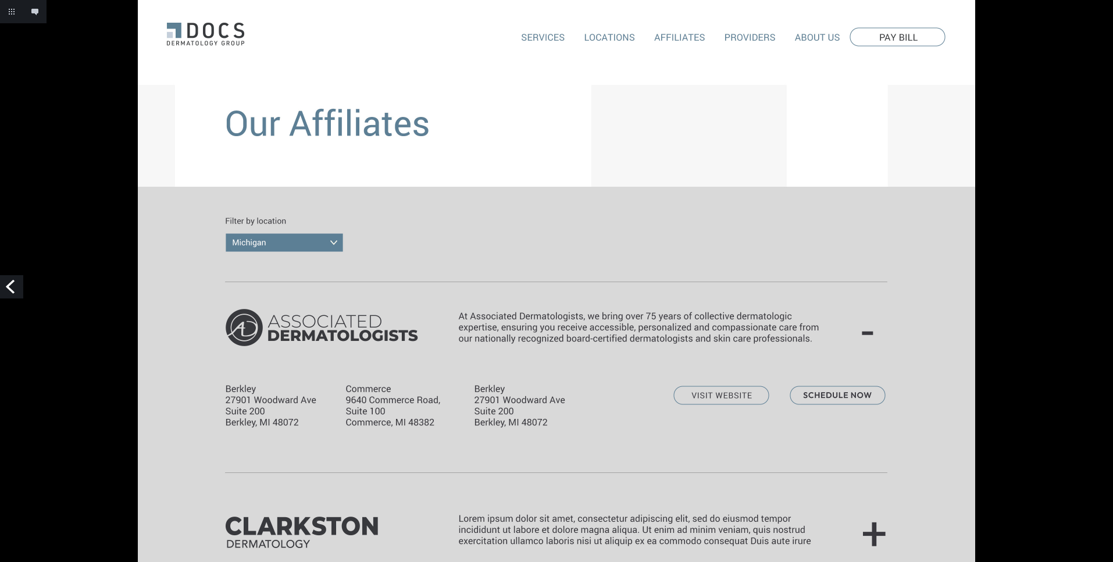
click at [13, 288] on link "Previous" at bounding box center [11, 286] width 23 height 23
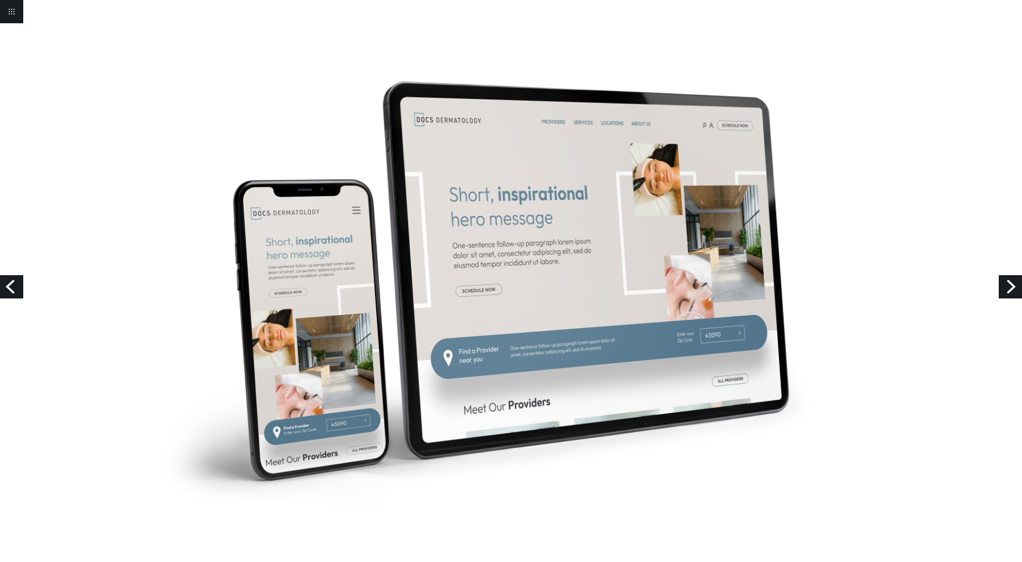
click at [1007, 283] on link "Next" at bounding box center [1010, 286] width 23 height 23
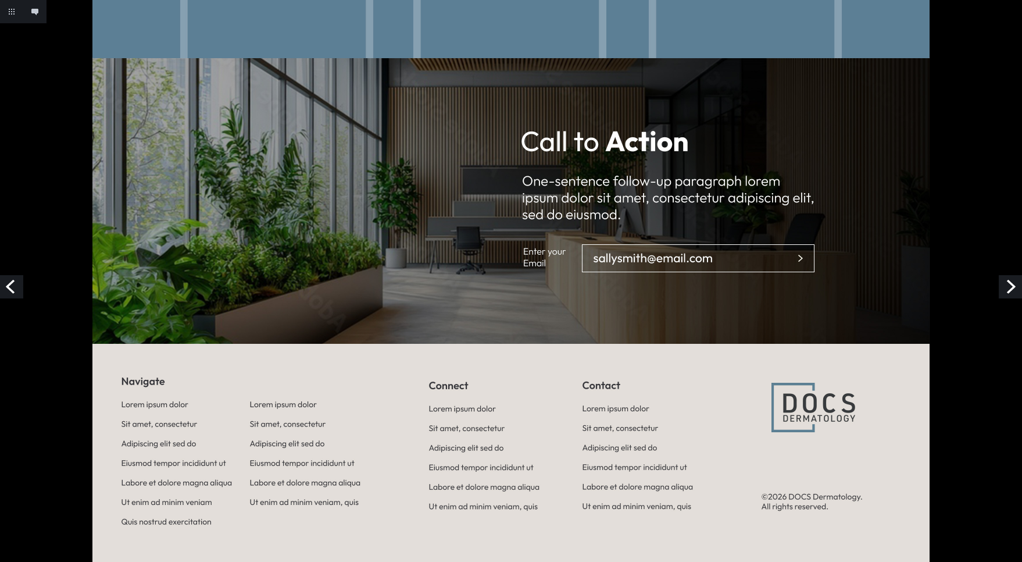
scroll to position [2658, 0]
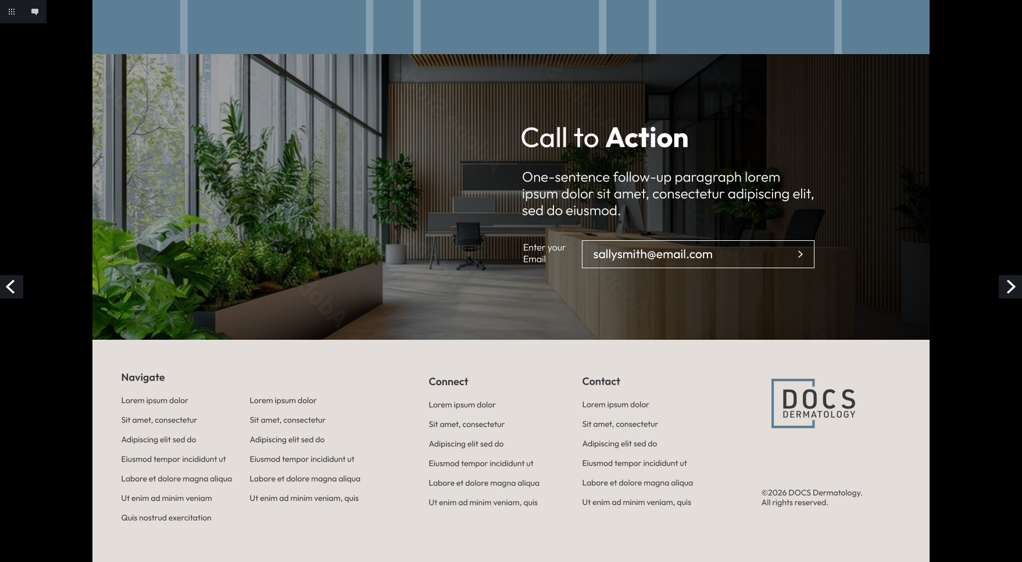
click at [1009, 285] on link "Next" at bounding box center [1010, 286] width 23 height 23
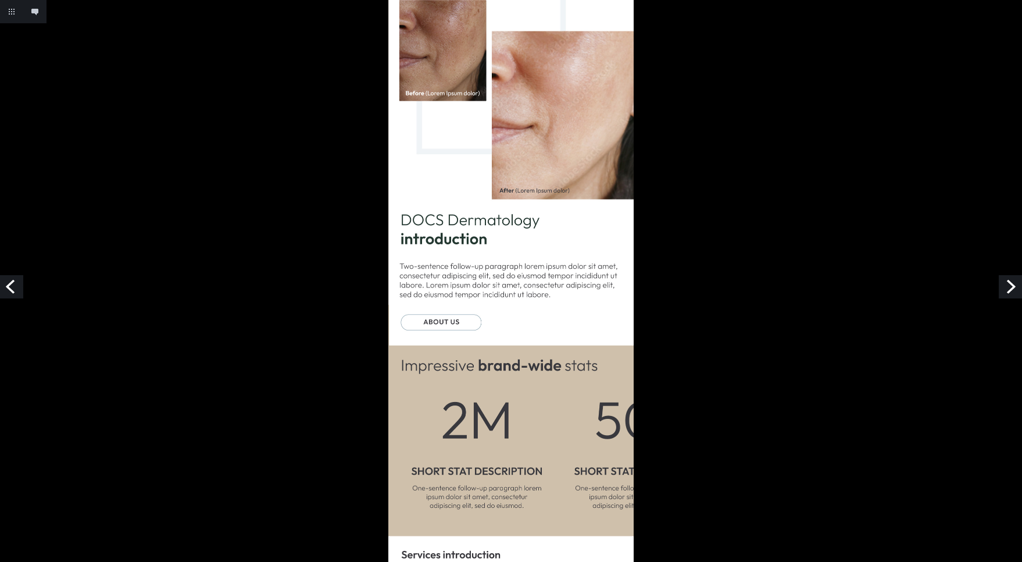
scroll to position [882, 0]
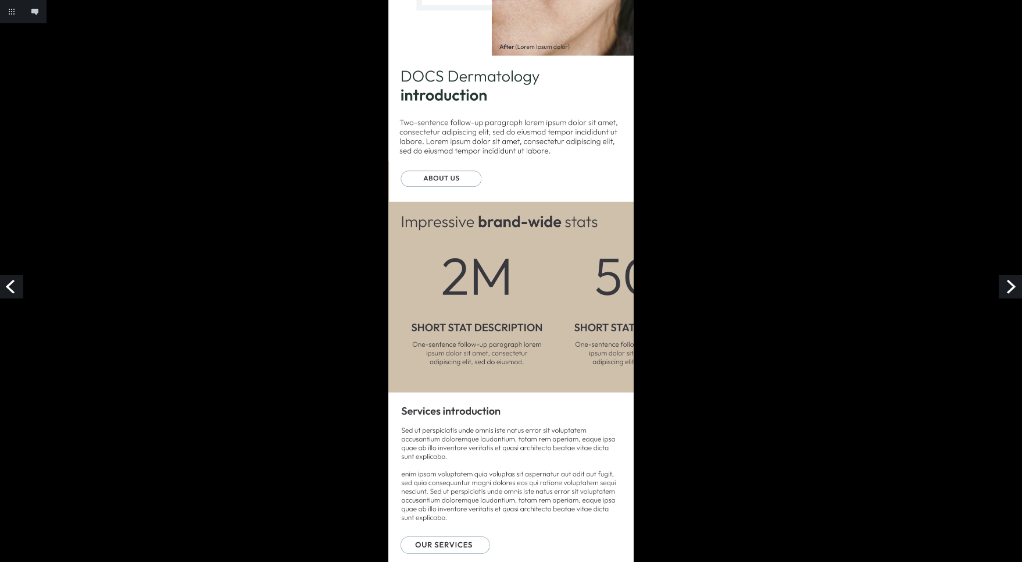
click at [1008, 284] on link "Next" at bounding box center [1010, 286] width 23 height 23
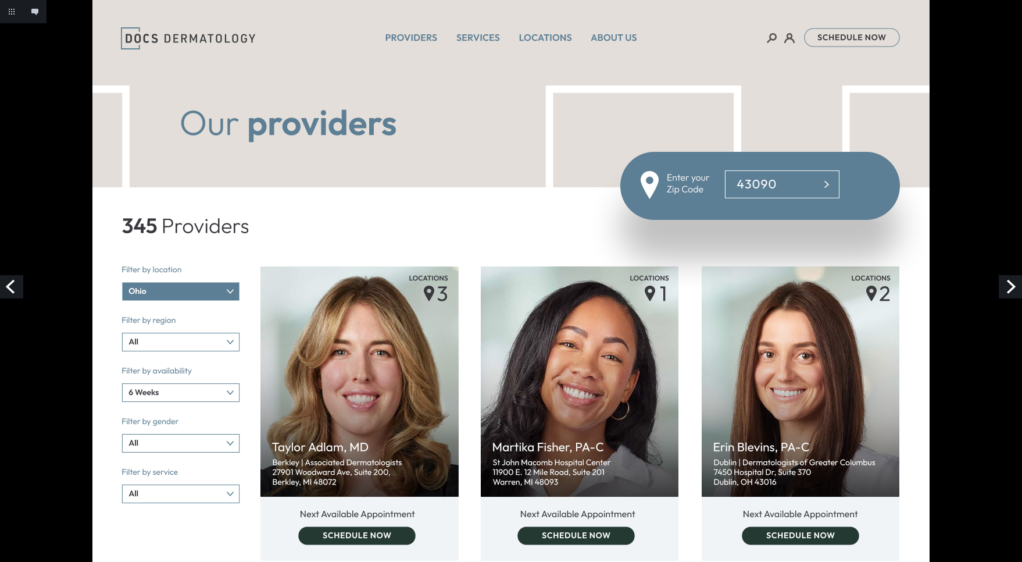
click at [1011, 287] on link "Next" at bounding box center [1010, 286] width 23 height 23
